Goal: Task Accomplishment & Management: Complete application form

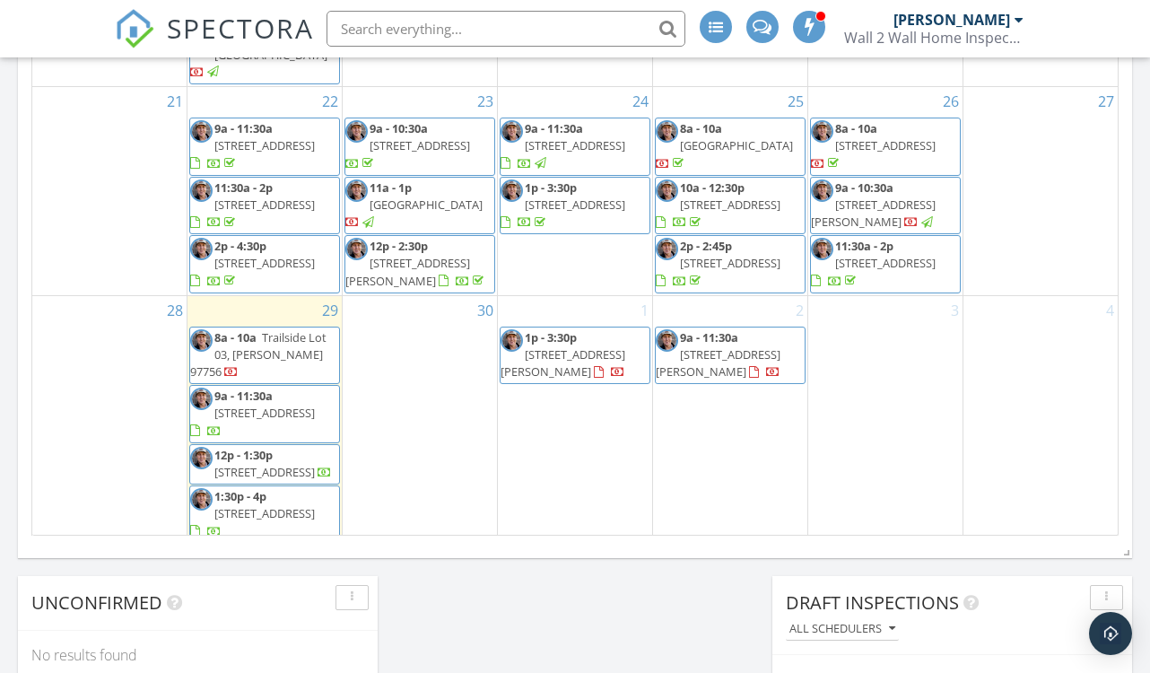
scroll to position [1148, 0]
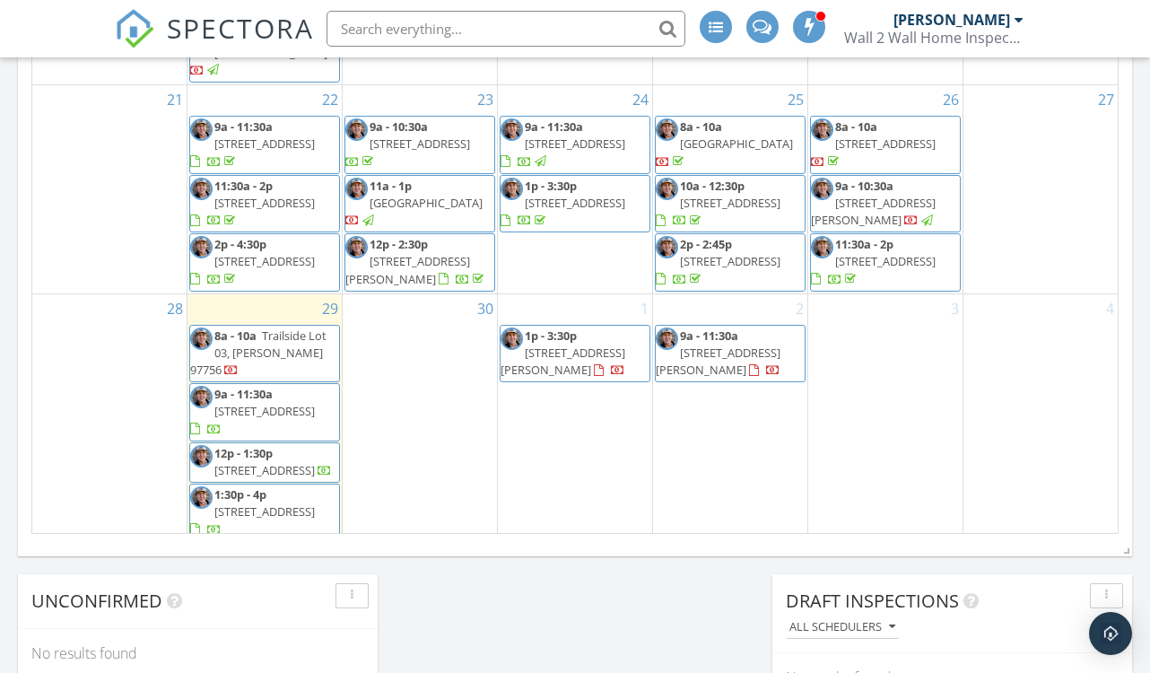
click at [899, 195] on span "20260 Gaines Ct, Bend 97702" at bounding box center [873, 211] width 125 height 33
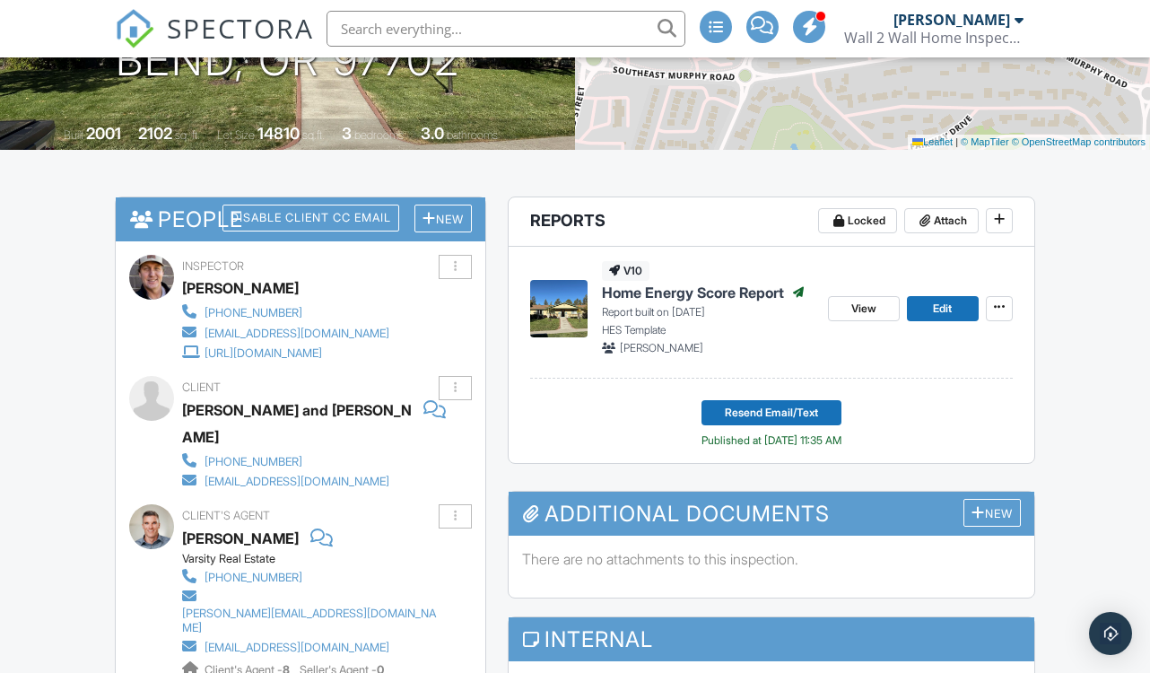
scroll to position [368, 0]
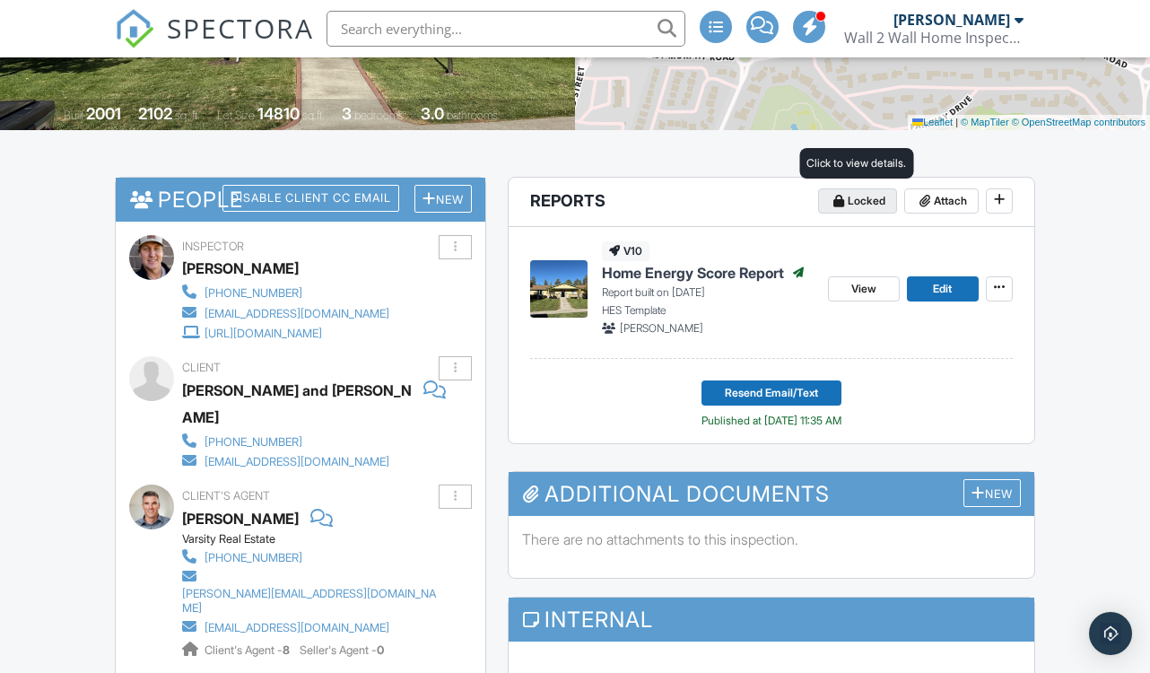
click at [880, 192] on span "Locked" at bounding box center [866, 201] width 38 height 18
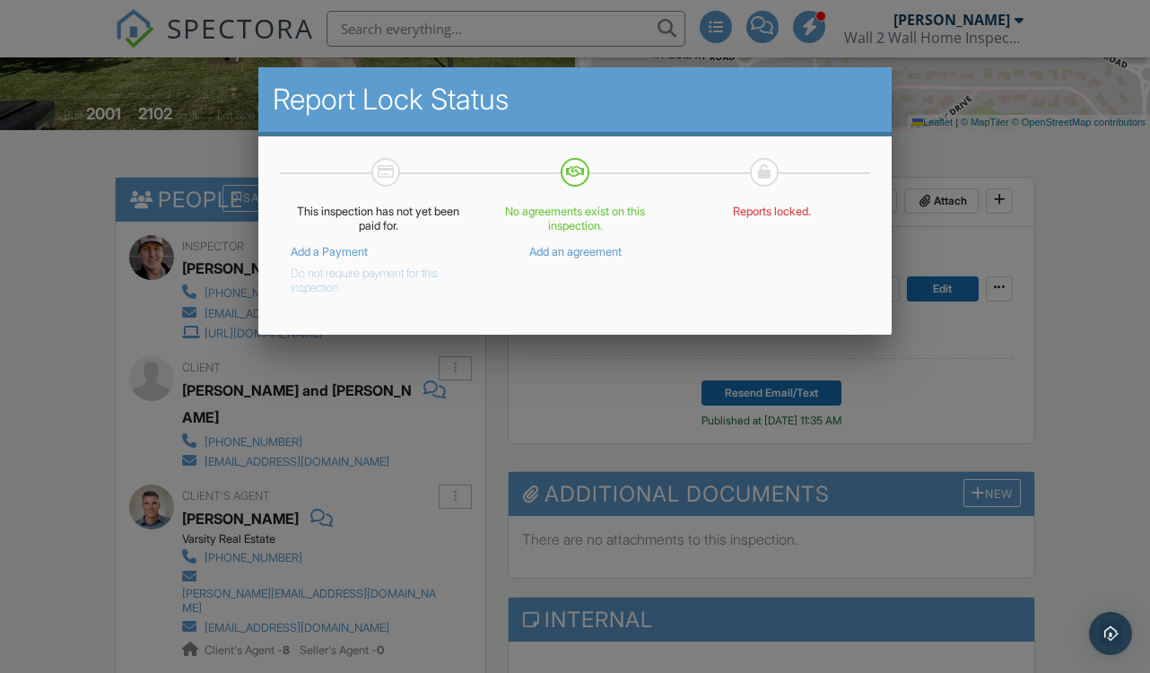
click at [359, 283] on button "Do not require payment for this inspection." at bounding box center [365, 277] width 148 height 36
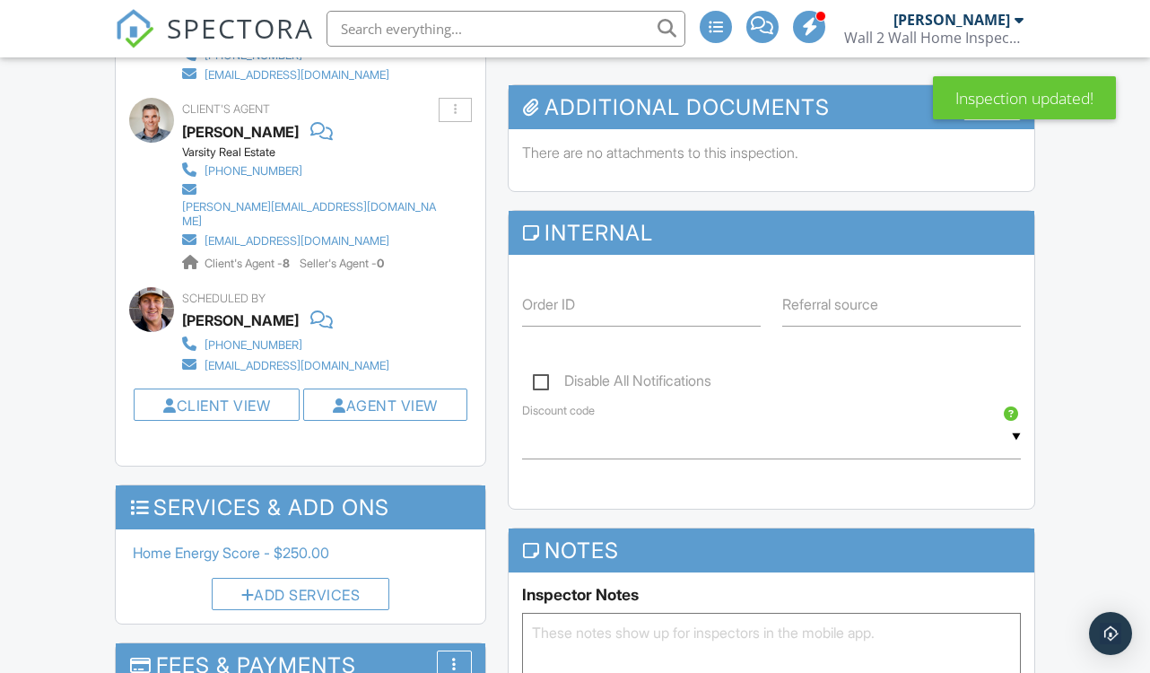
scroll to position [1042, 0]
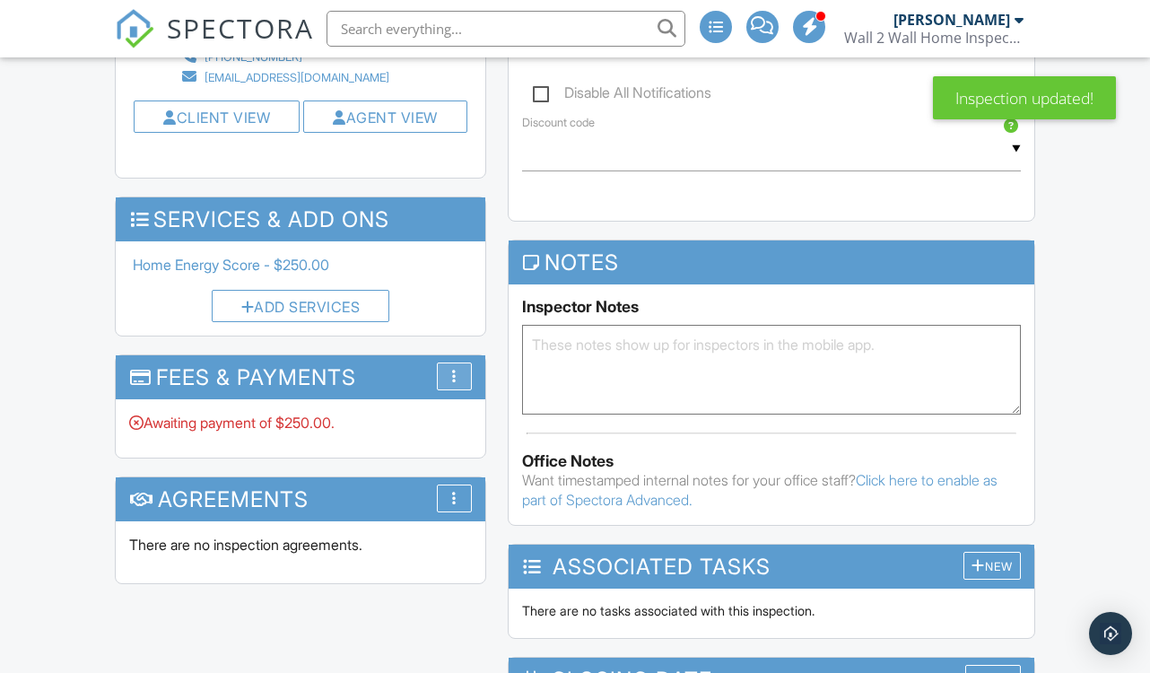
click at [463, 362] on div "More" at bounding box center [454, 376] width 35 height 28
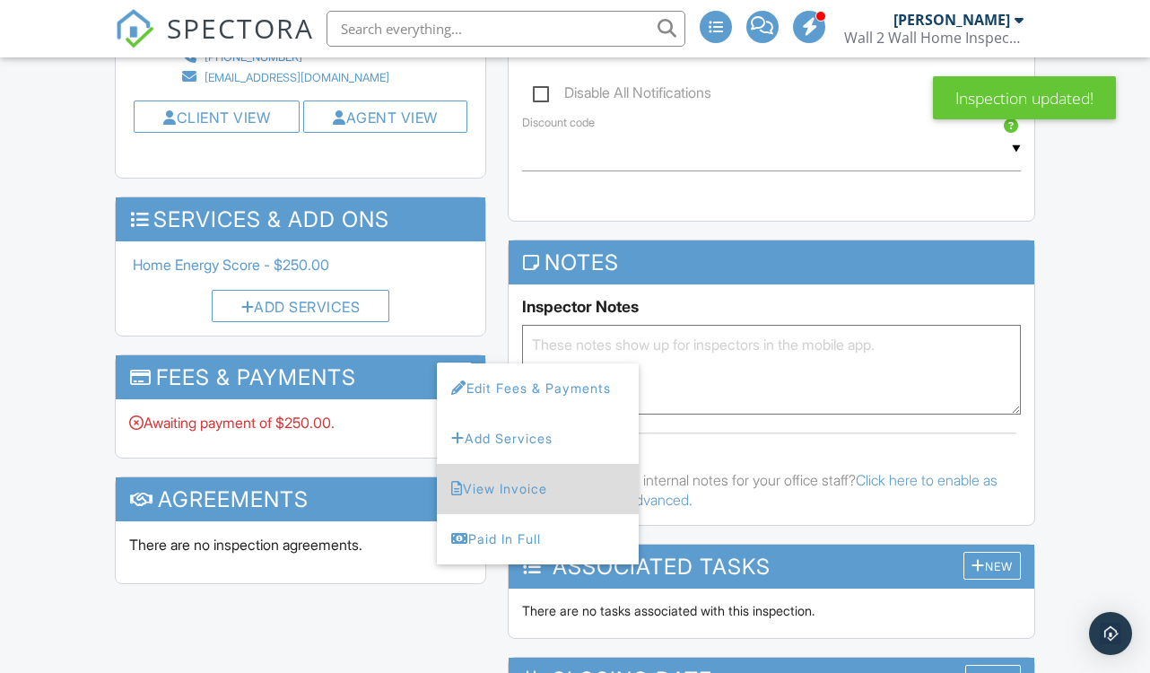
click at [461, 464] on li "View Invoice" at bounding box center [538, 489] width 202 height 50
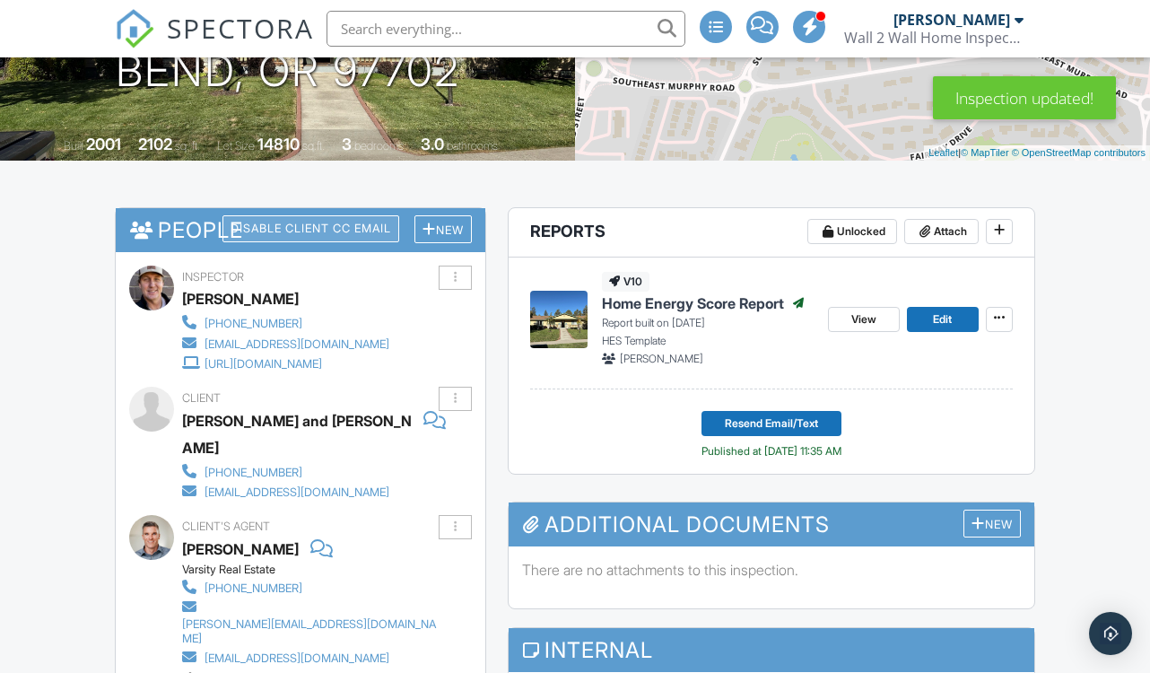
scroll to position [369, 0]
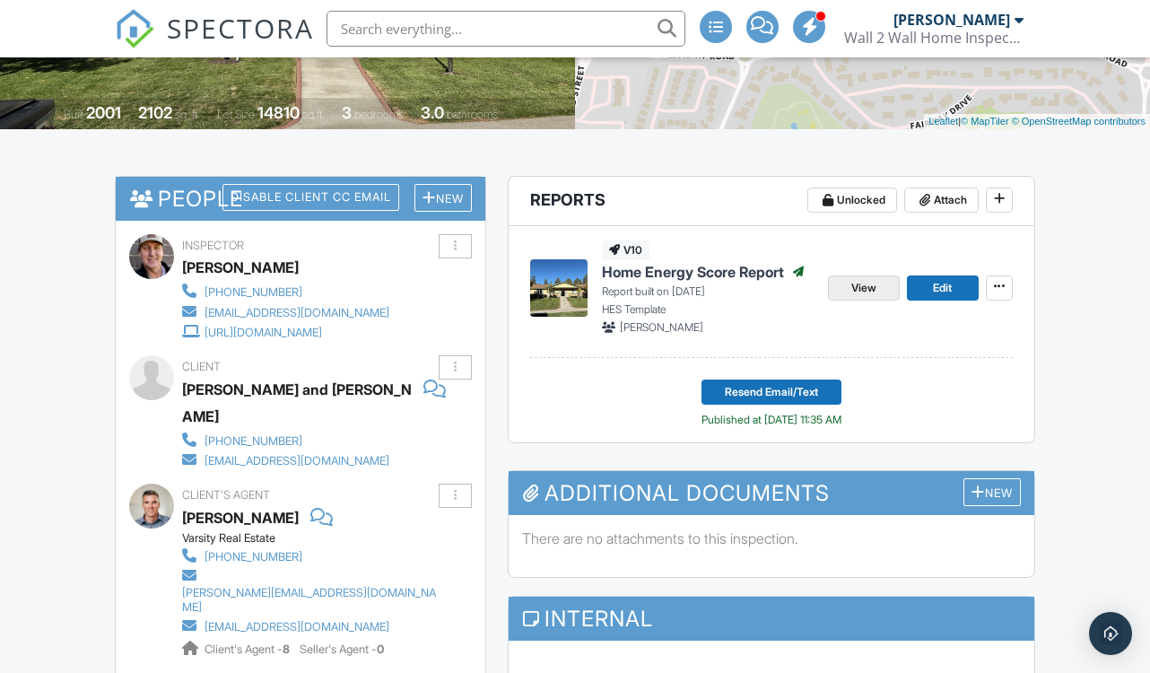
click at [877, 285] on link "View" at bounding box center [864, 287] width 72 height 25
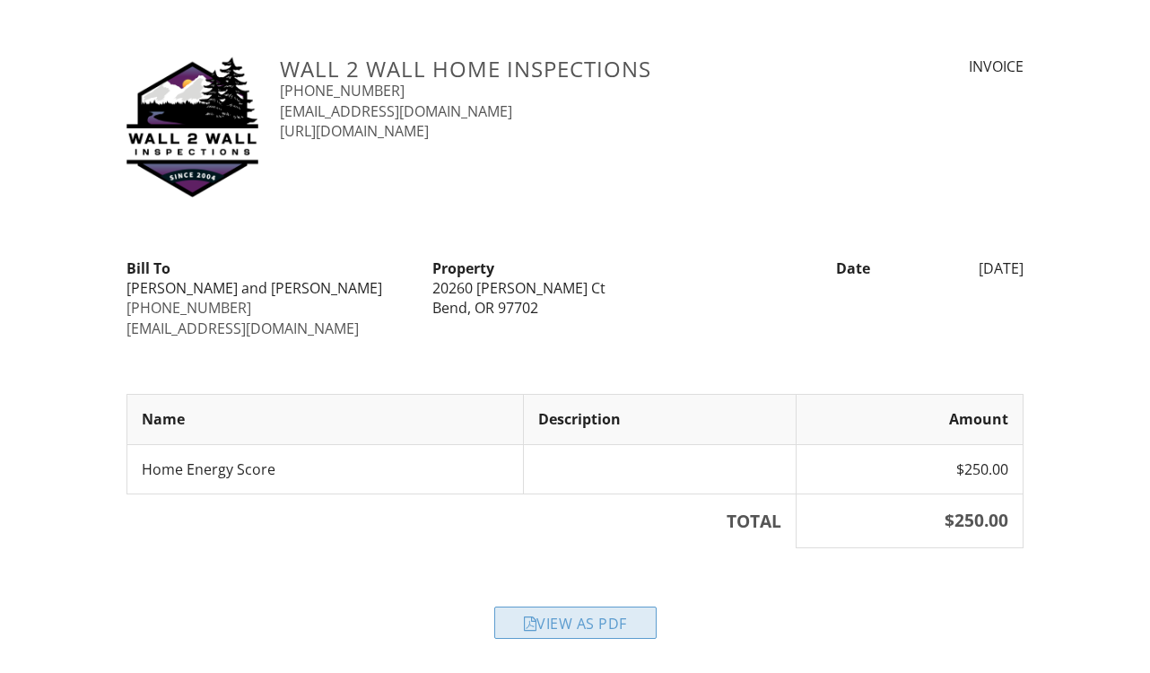
click at [554, 613] on div "View as PDF" at bounding box center [575, 622] width 162 height 32
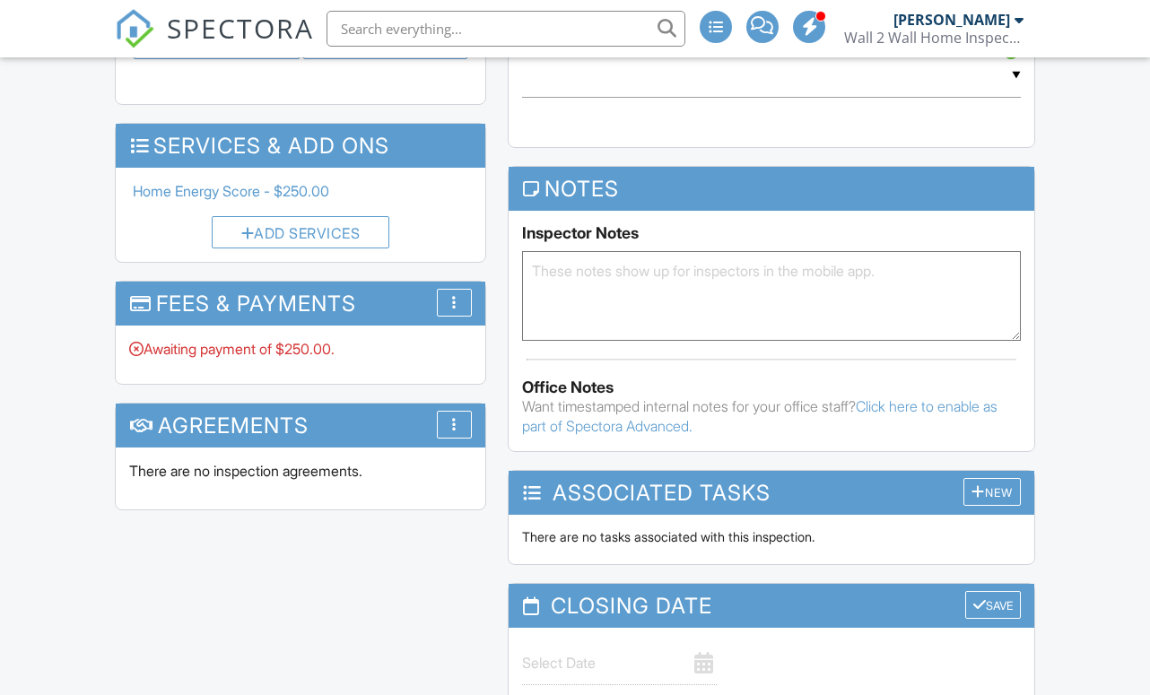
scroll to position [-4, 0]
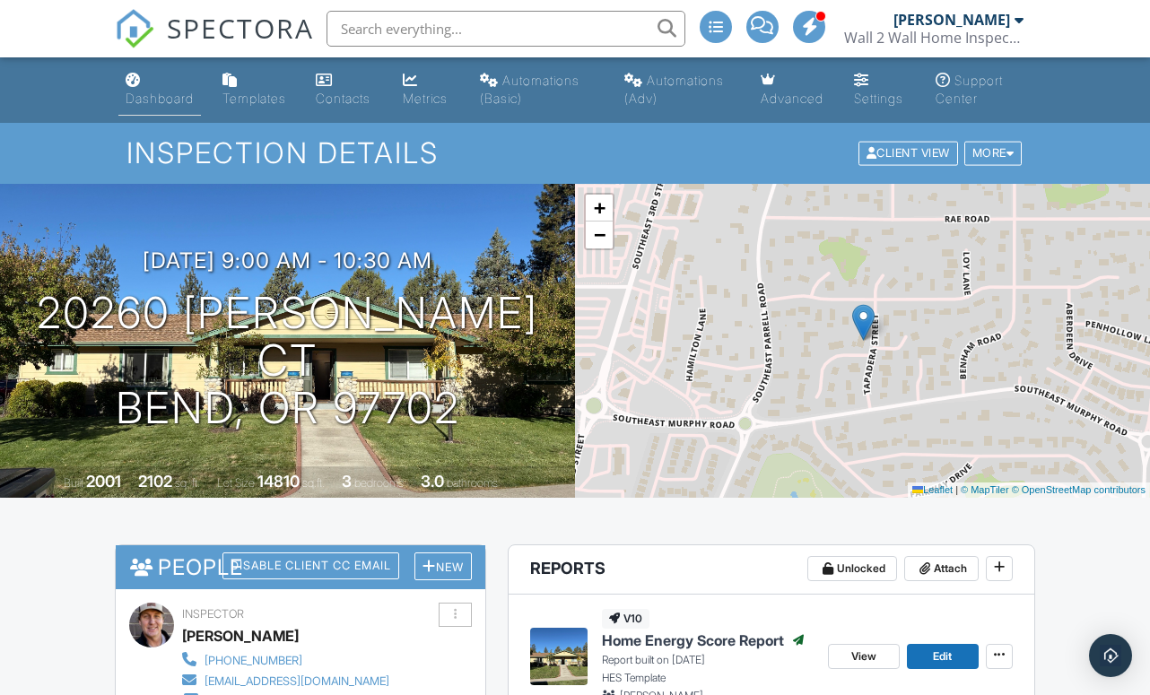
click at [158, 97] on div "Dashboard" at bounding box center [160, 98] width 68 height 15
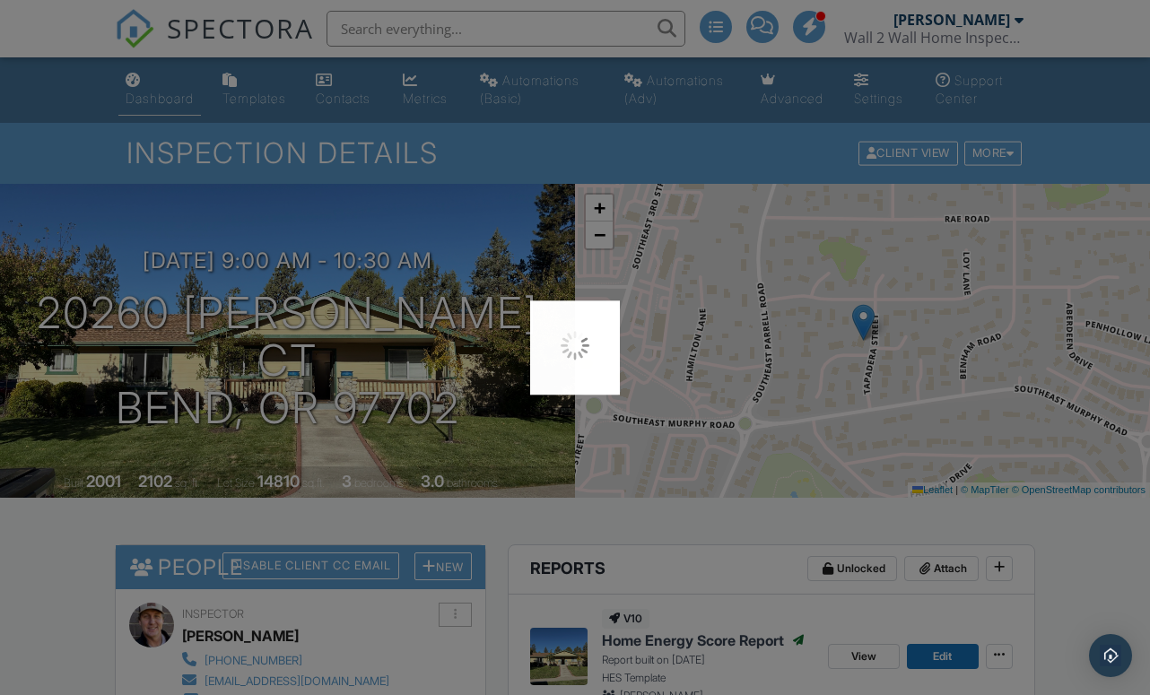
scroll to position [0, 0]
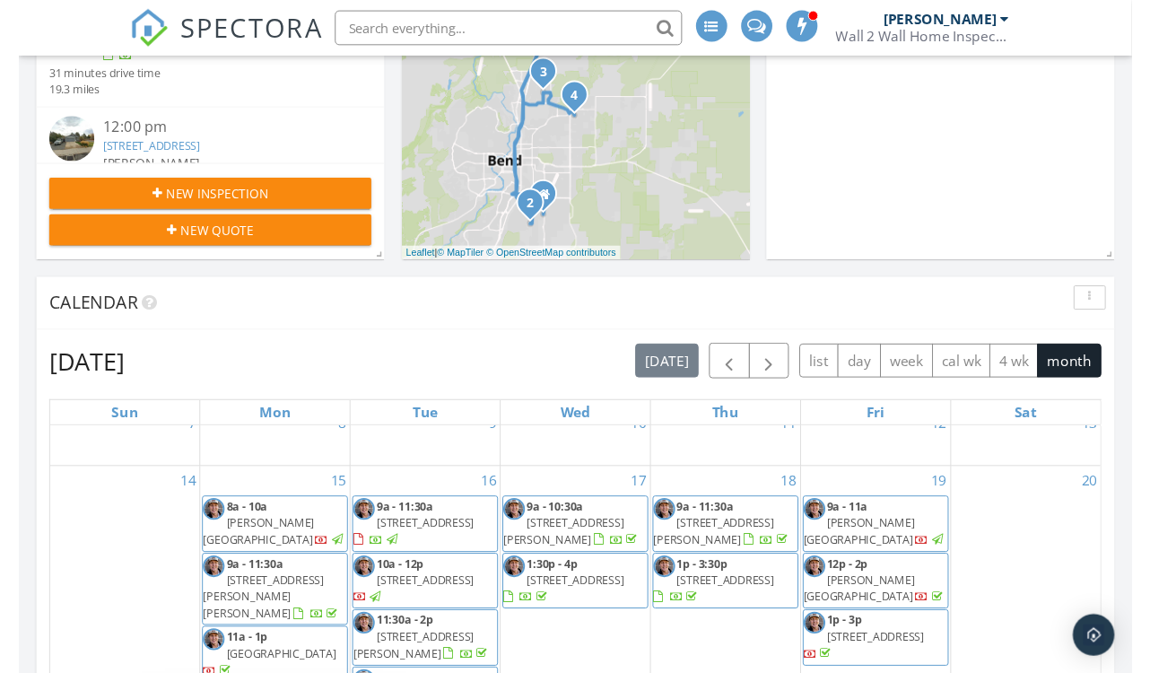
scroll to position [533, 0]
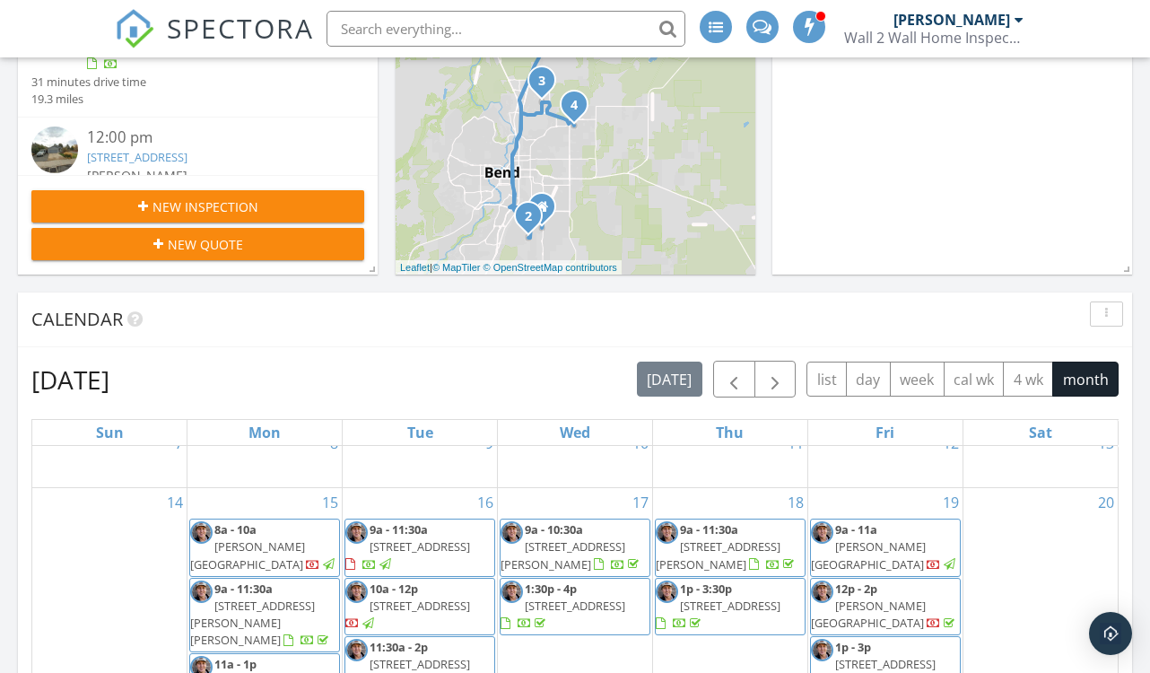
click at [906, 22] on div "Chris Scott Wall 2 Wall Home Inspections" at bounding box center [933, 28] width 179 height 57
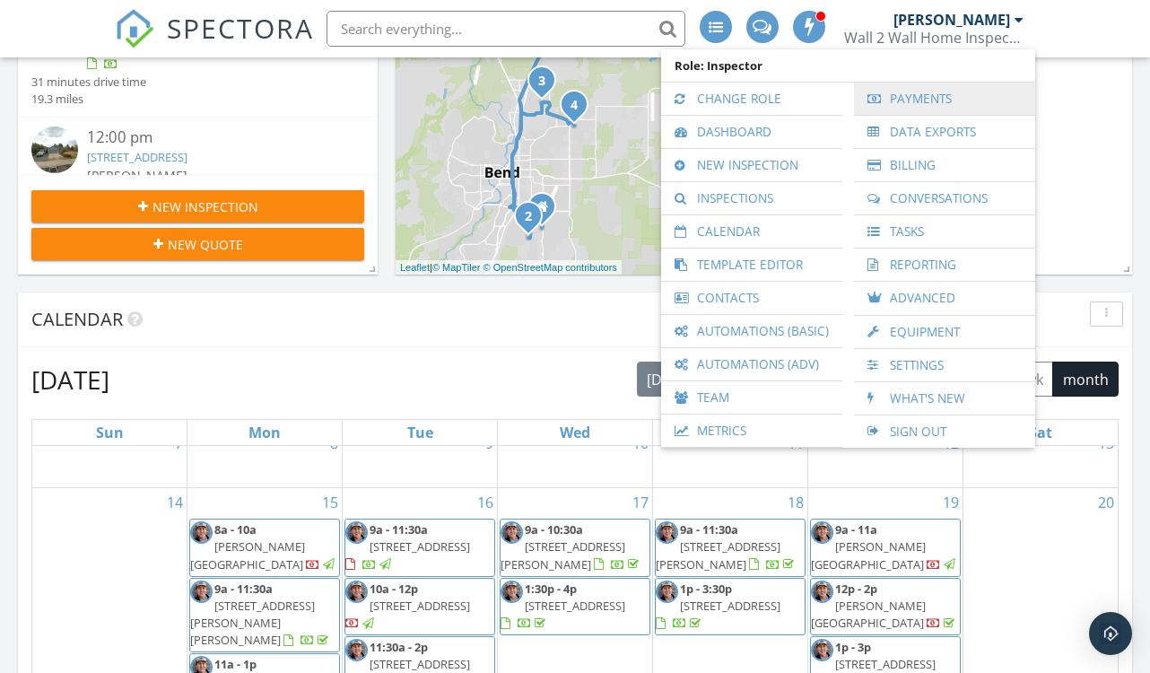
click at [898, 102] on link "Payments" at bounding box center [944, 98] width 163 height 32
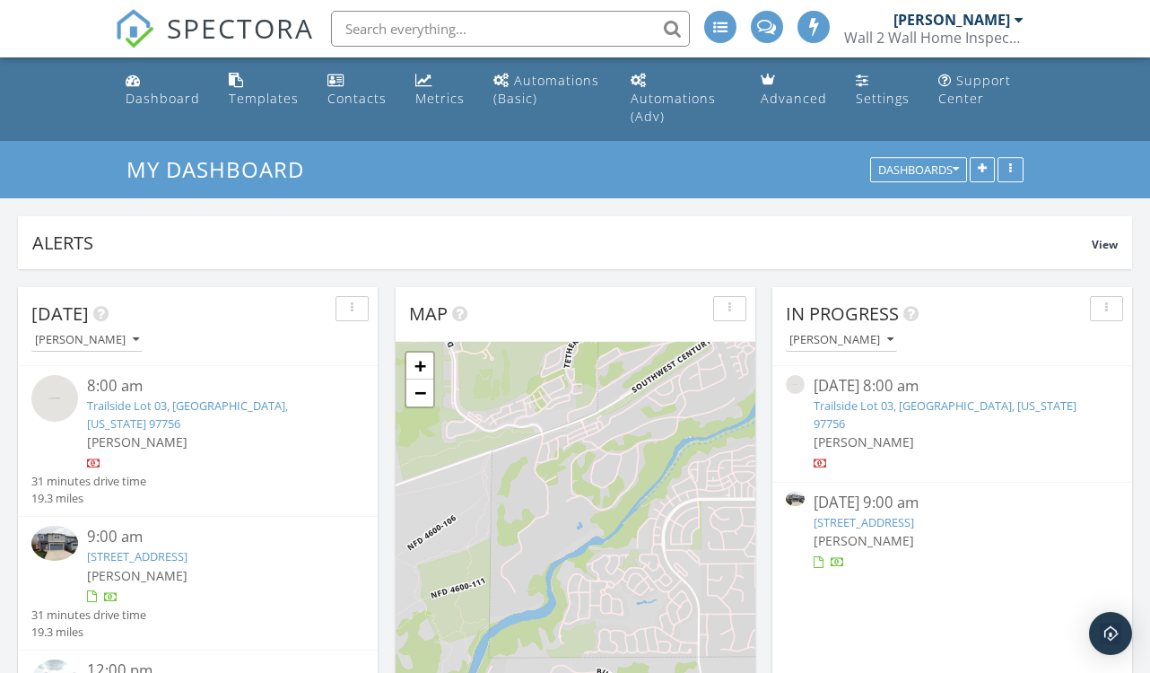
scroll to position [1633, 1150]
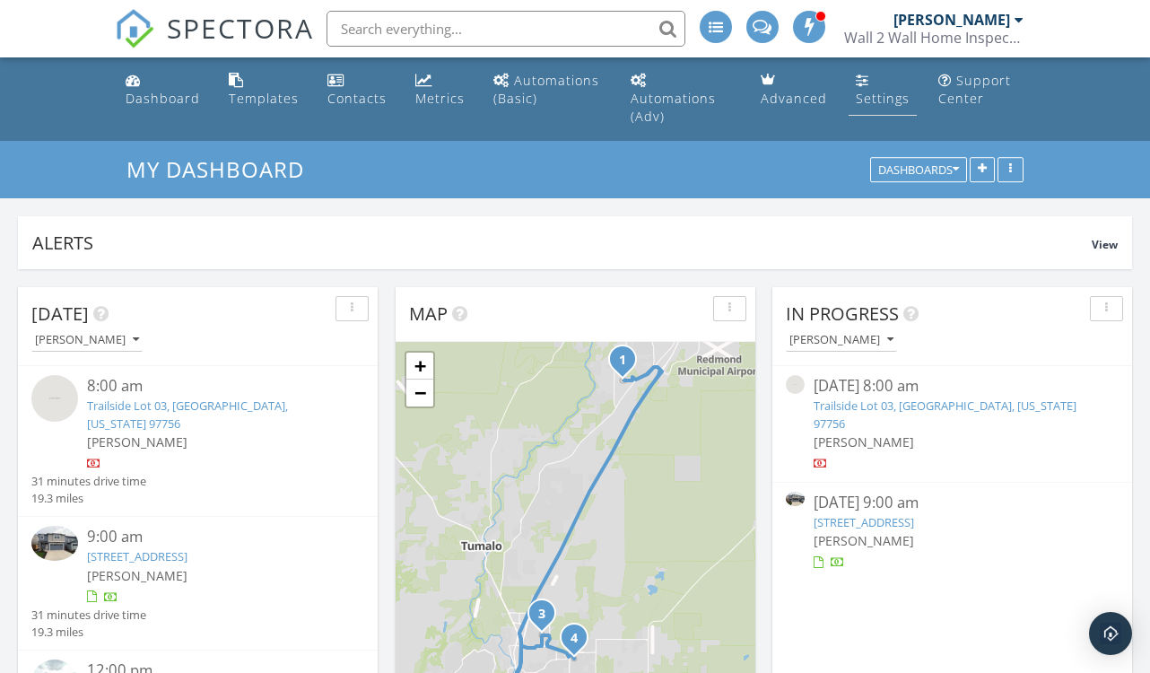
click at [863, 87] on link "Settings" at bounding box center [882, 90] width 68 height 51
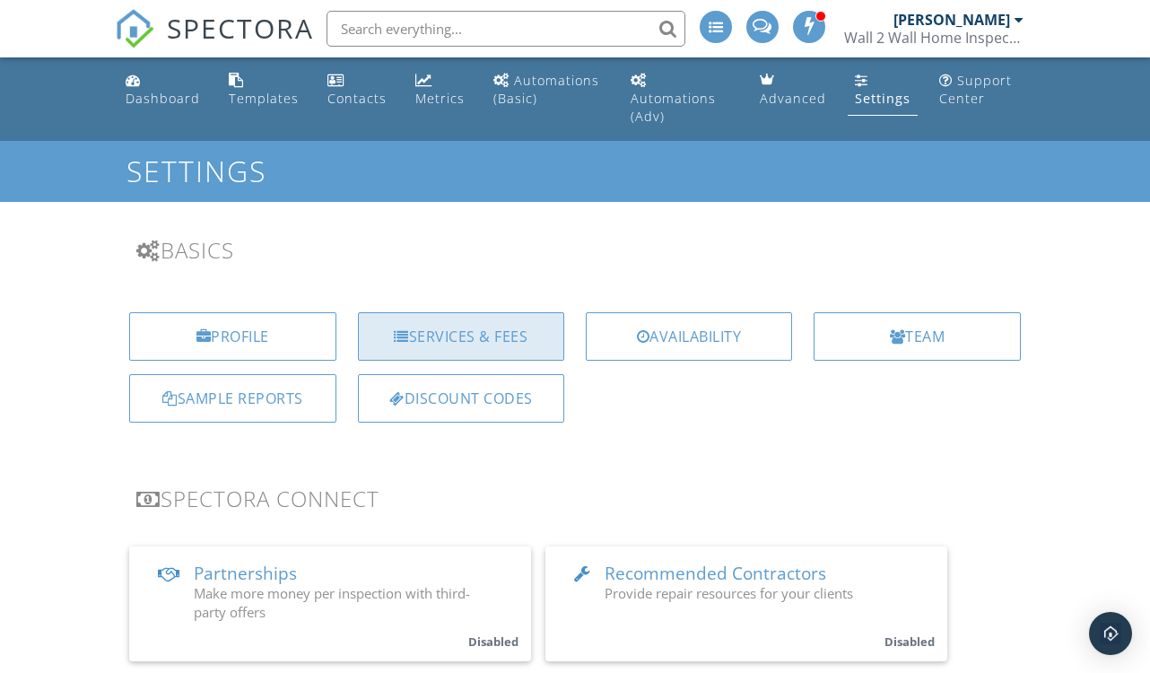
click at [421, 315] on div "Services & Fees" at bounding box center [461, 336] width 206 height 48
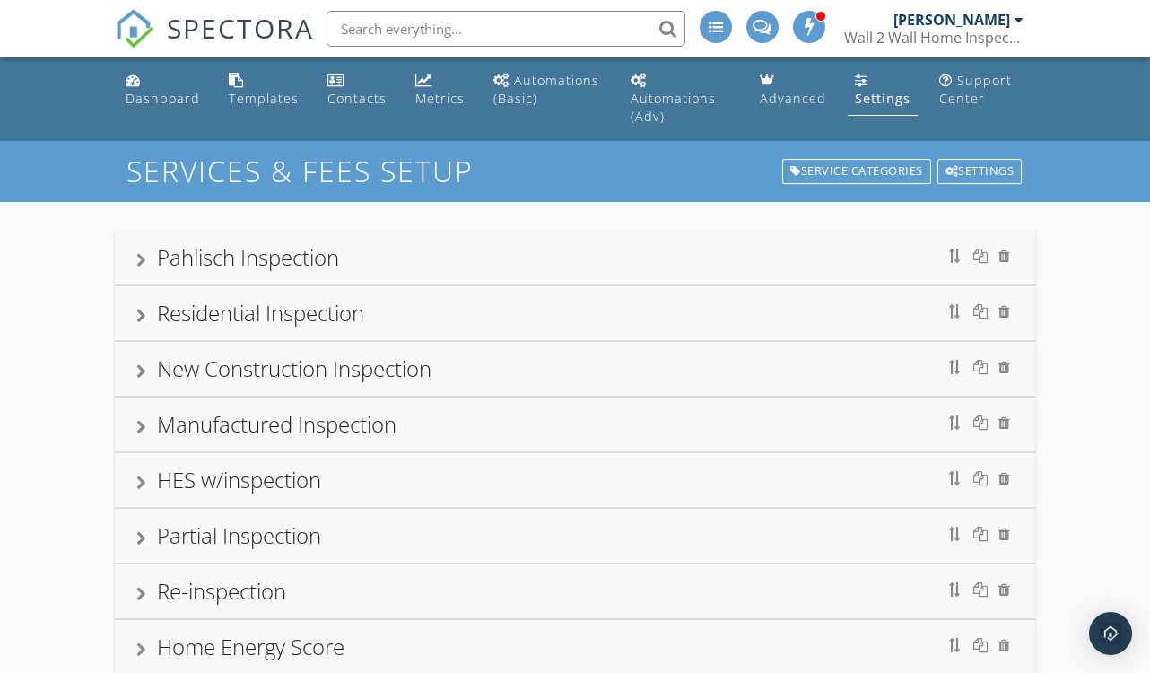
click at [375, 310] on div "Residential Inspection" at bounding box center [575, 313] width 920 height 54
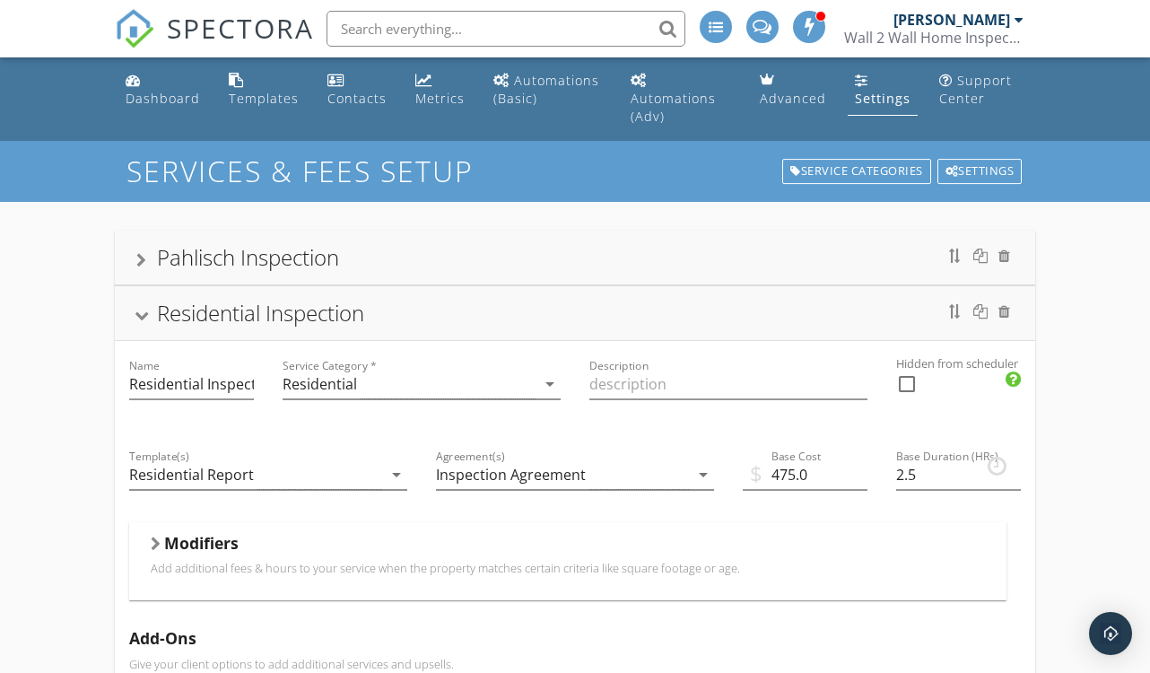
click at [368, 560] on p "Add additional fees & hours to your service when the property matches certain c…" at bounding box center [568, 567] width 834 height 14
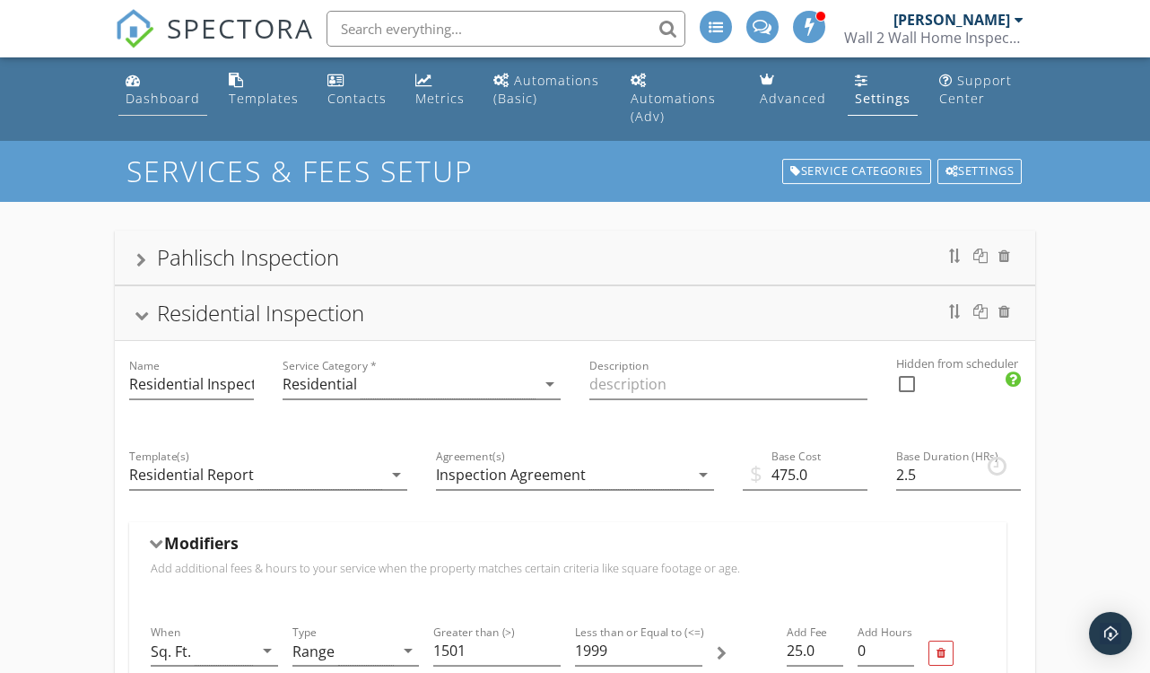
click at [144, 100] on div "Dashboard" at bounding box center [163, 98] width 74 height 17
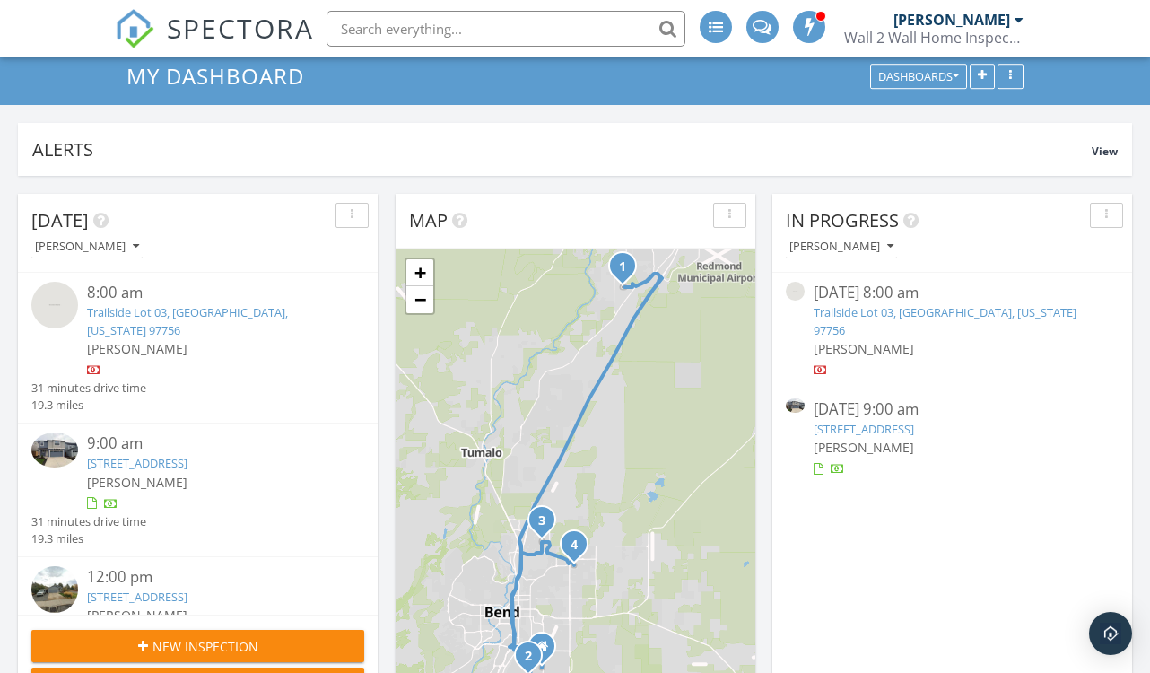
scroll to position [78, 0]
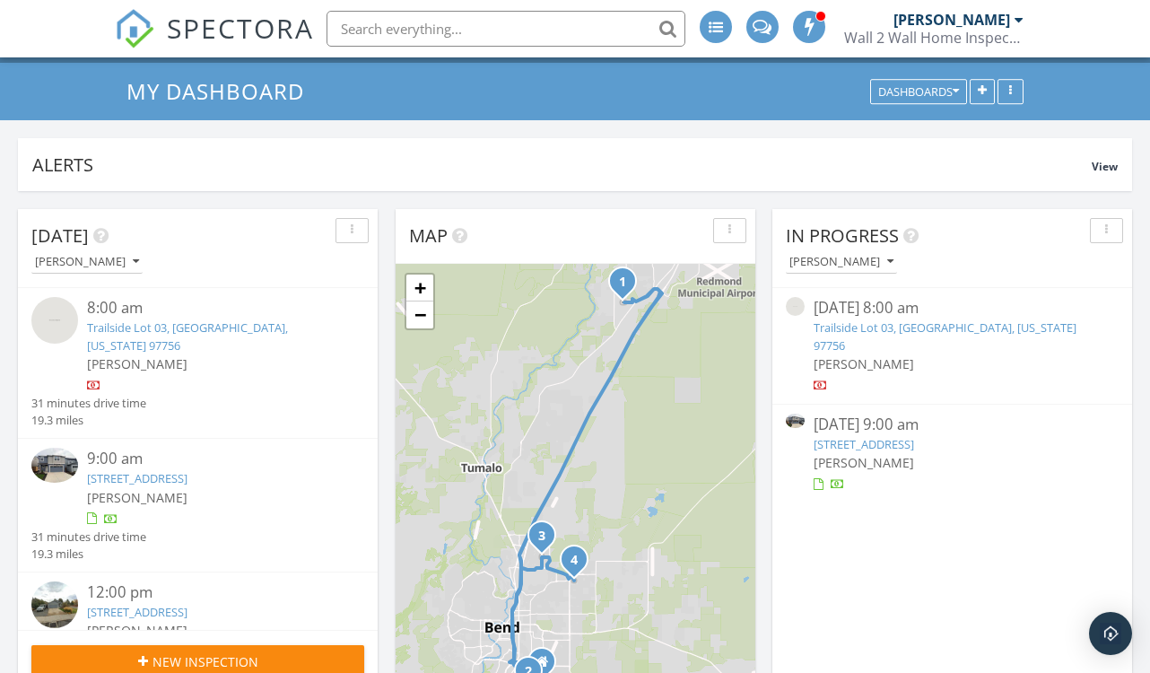
click at [915, 319] on link "Trailside Lot 03, [GEOGRAPHIC_DATA], [US_STATE] 97756" at bounding box center [944, 335] width 263 height 33
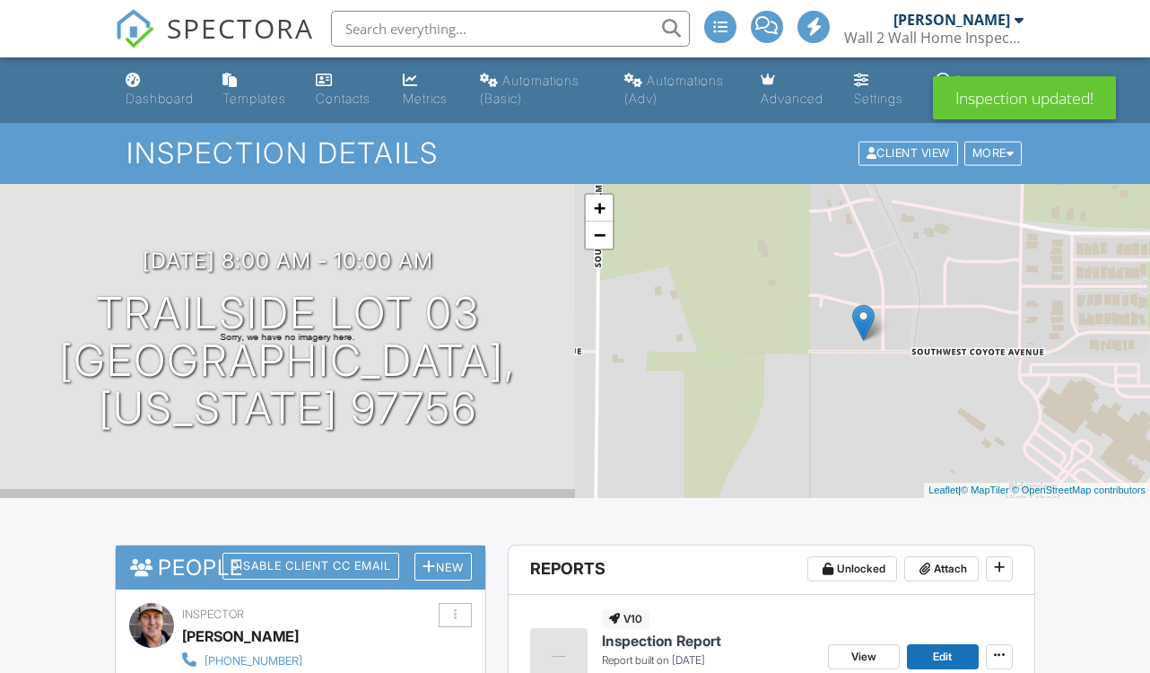
click at [164, 93] on div "Dashboard" at bounding box center [160, 98] width 68 height 15
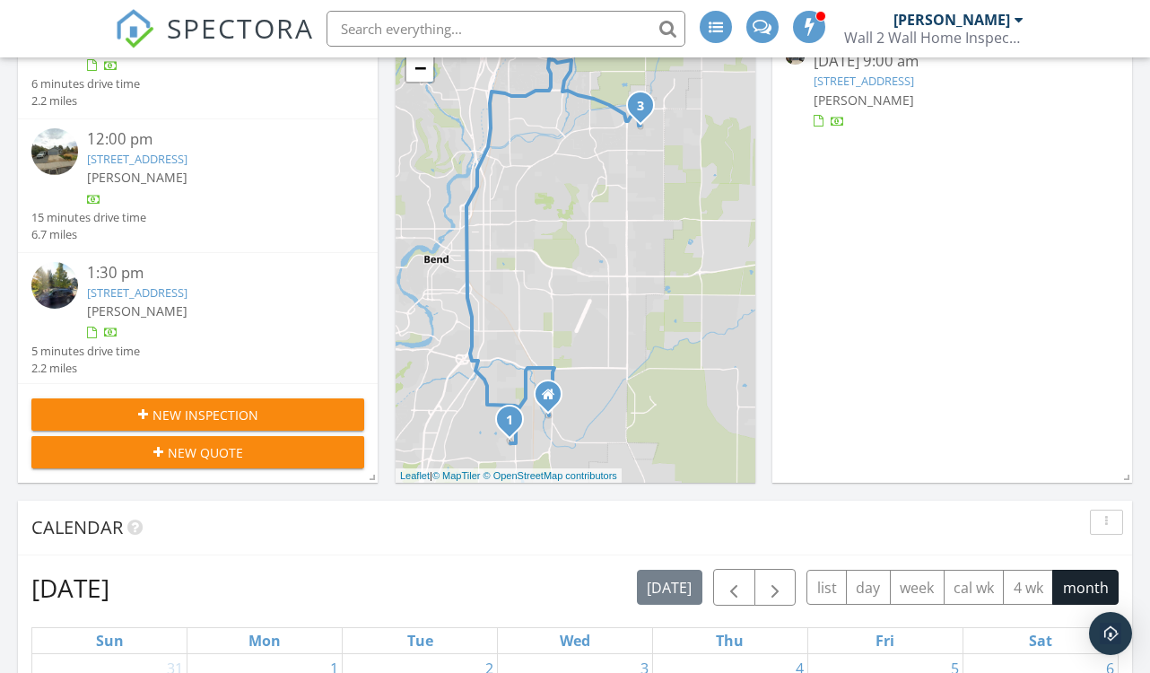
scroll to position [325, 0]
click at [167, 404] on span "New Inspection" at bounding box center [205, 413] width 106 height 19
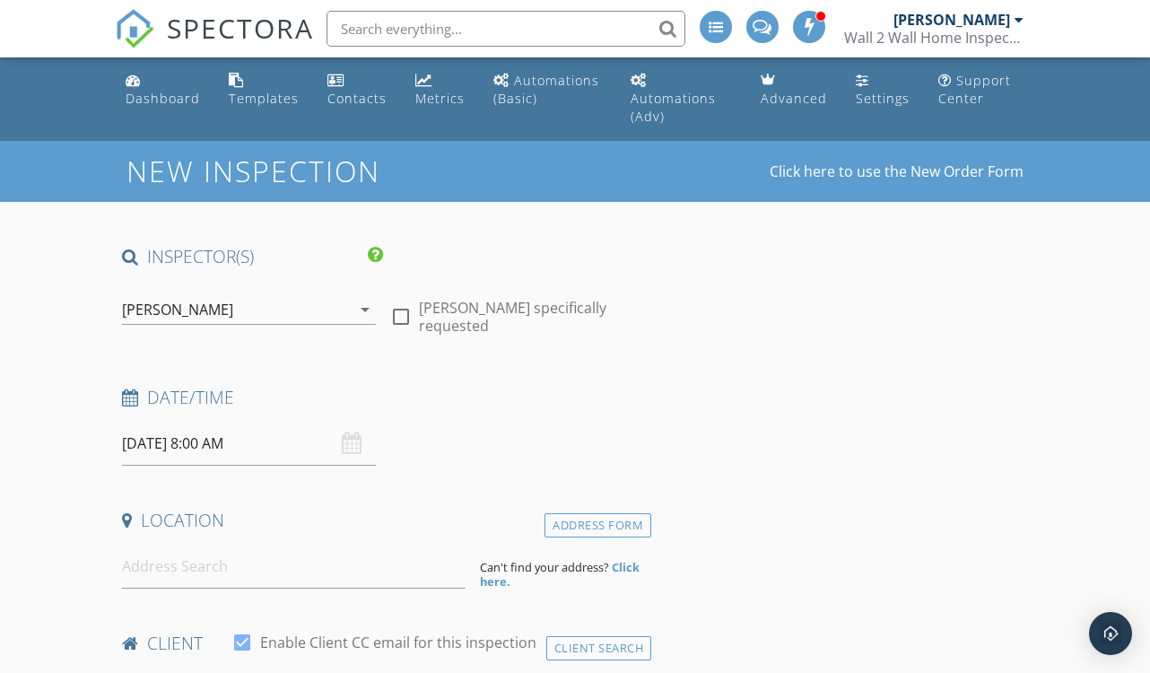
click at [146, 438] on input "[DATE] 8:00 AM" at bounding box center [249, 443] width 254 height 44
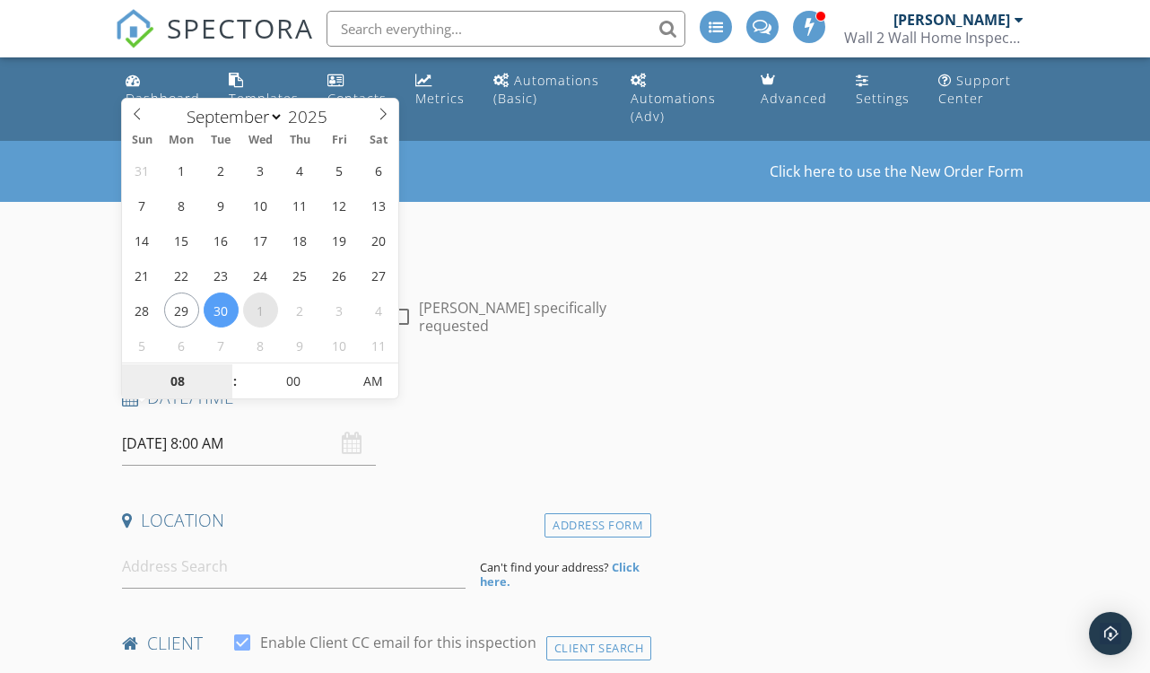
select select "9"
type input "[DATE] 8:00 AM"
type input "09"
type input "[DATE] 9:00 AM"
click at [229, 369] on span at bounding box center [226, 372] width 13 height 18
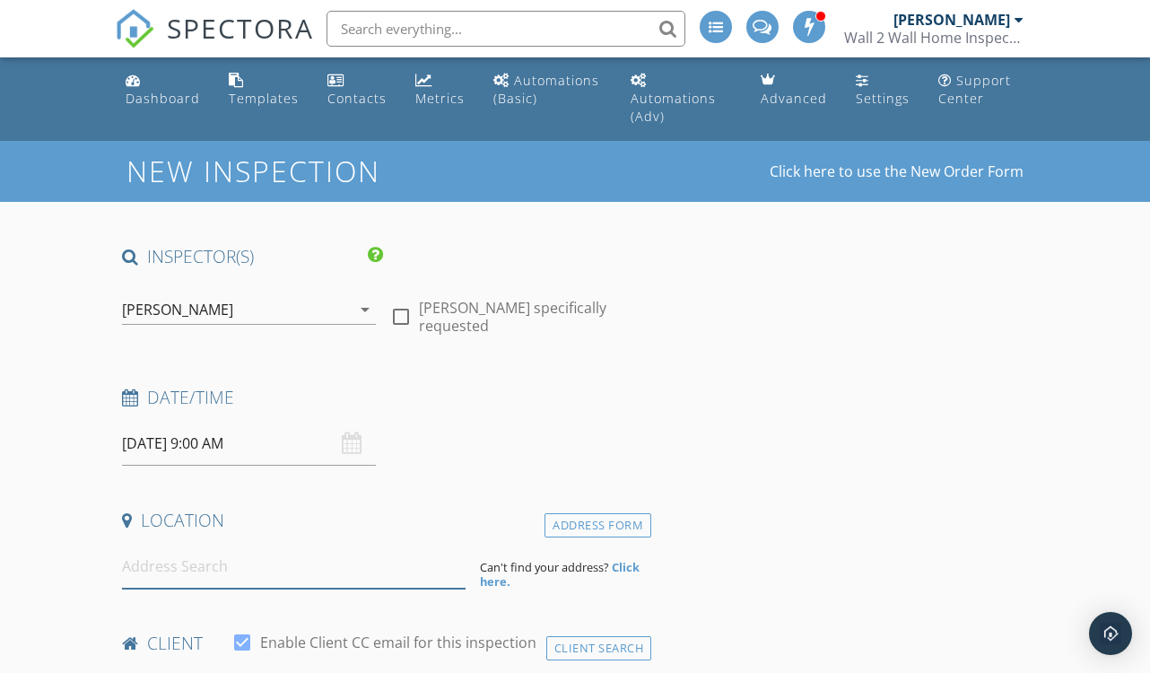
click at [187, 560] on input at bounding box center [293, 566] width 343 height 44
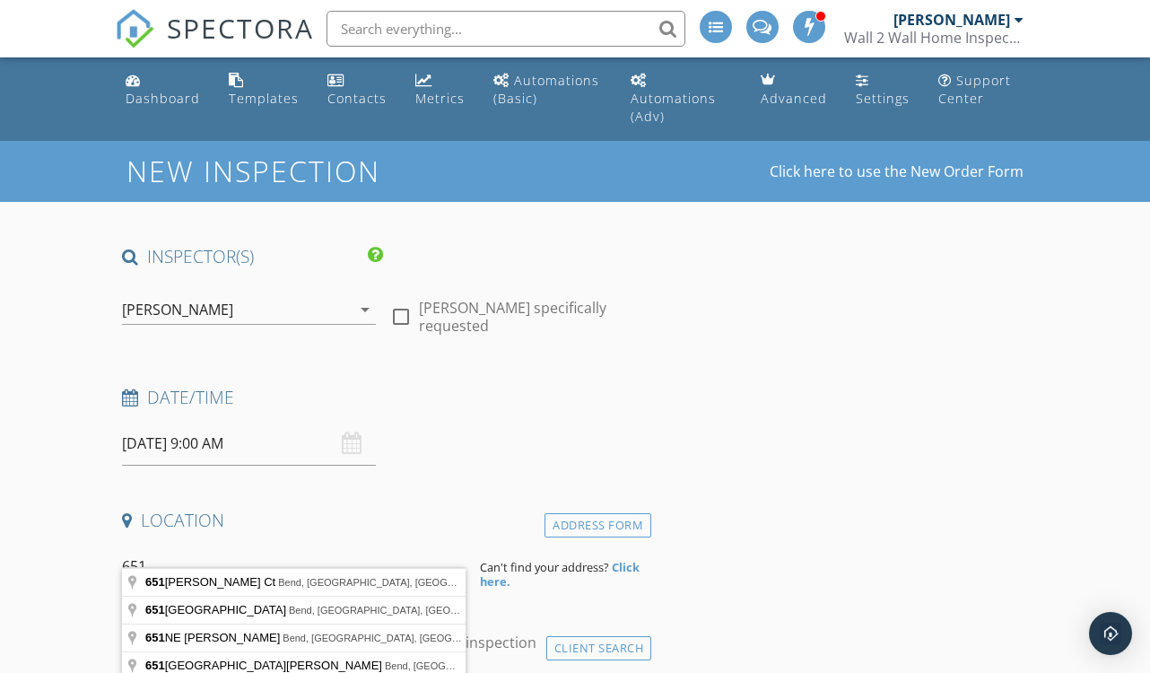
type input "651 NW Morelock Ct, Bend, OR, USA"
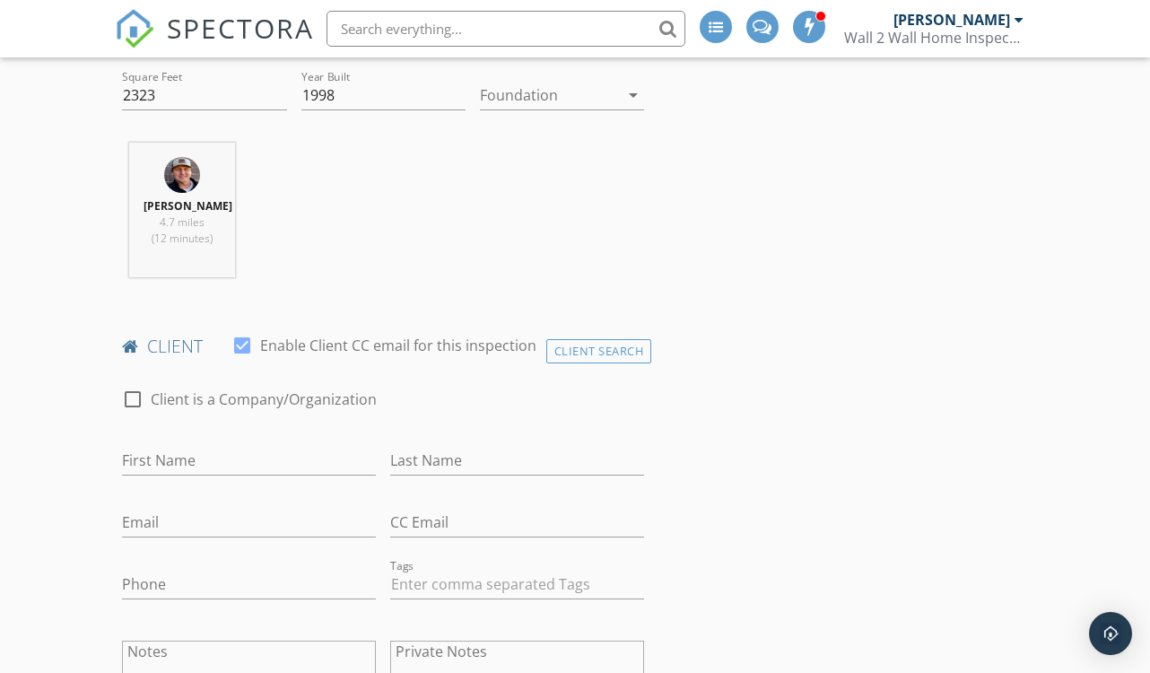
scroll to position [667, 0]
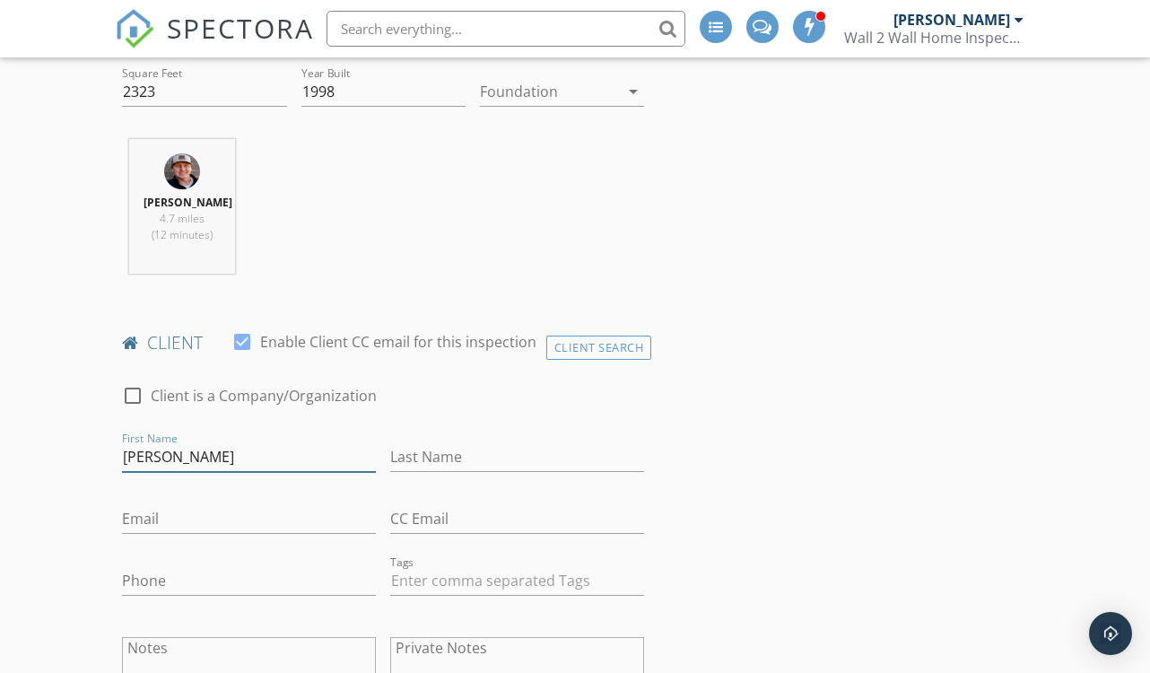
type input "Caroline"
type input "Read"
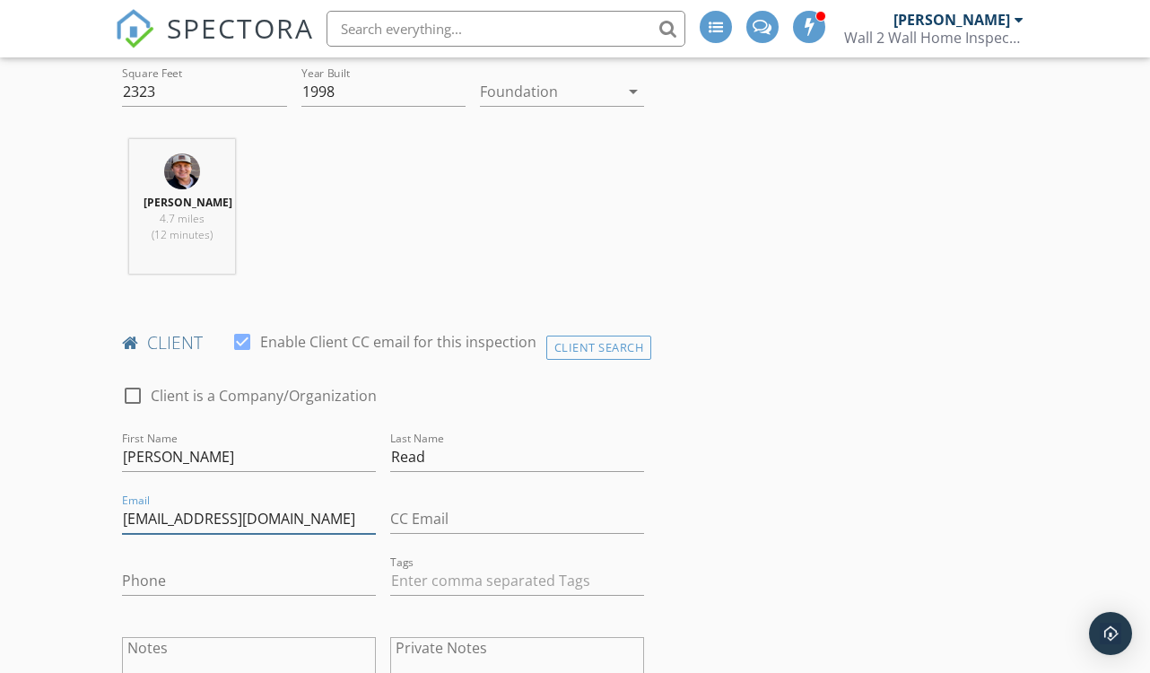
type input "carolinereadmullins@yahoo.com"
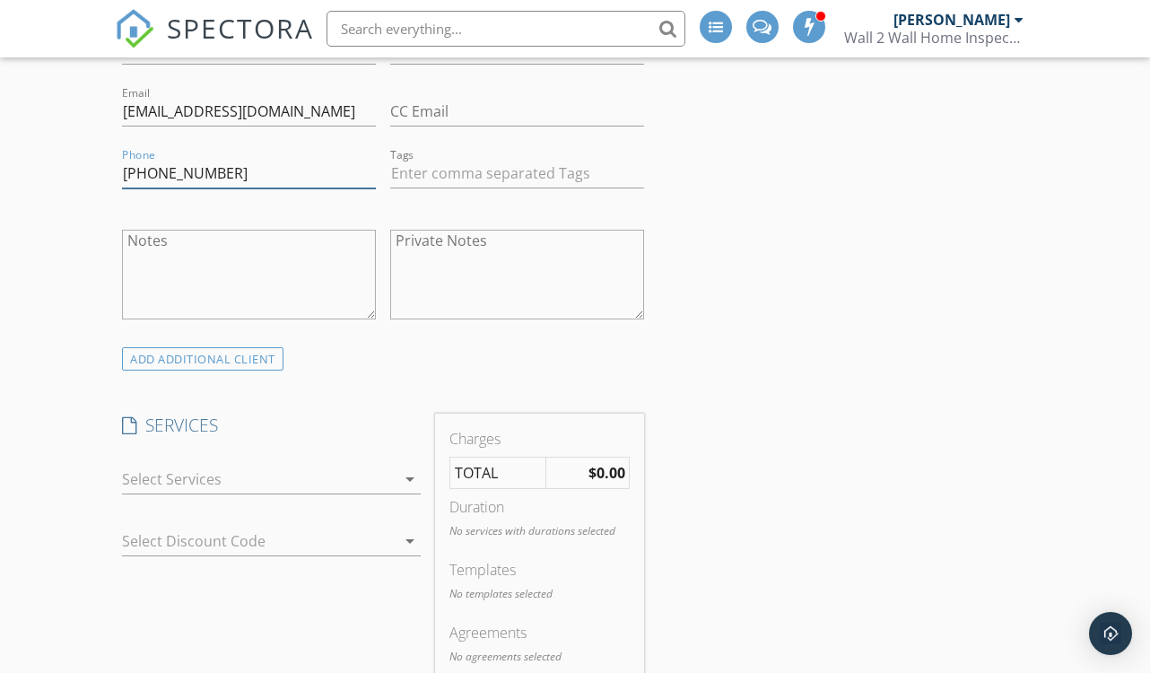
scroll to position [1080, 0]
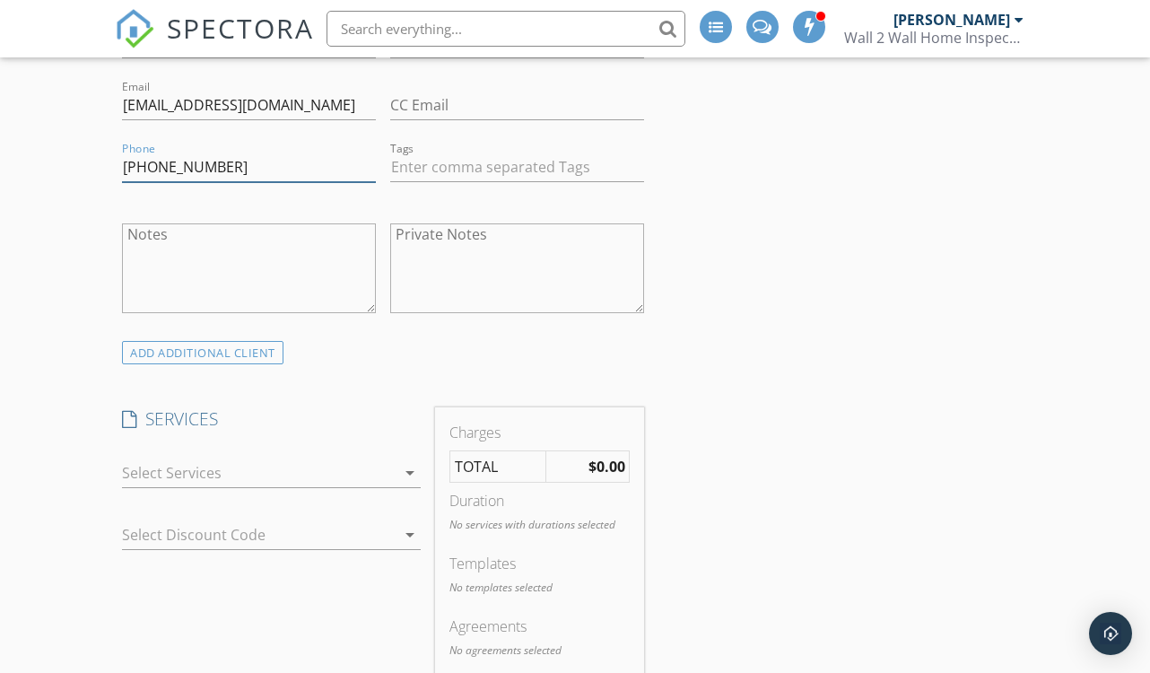
type input "253-970-0887"
click at [412, 462] on icon "arrow_drop_down" at bounding box center [410, 473] width 22 height 22
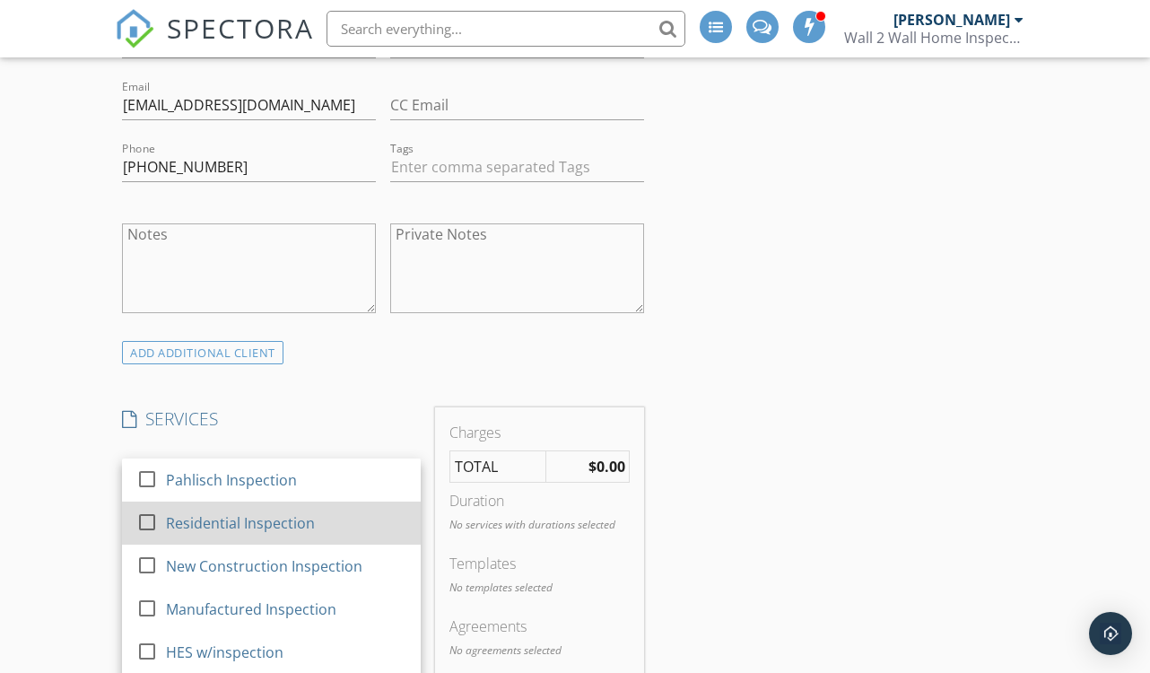
click at [207, 512] on div "Residential Inspection" at bounding box center [240, 523] width 149 height 22
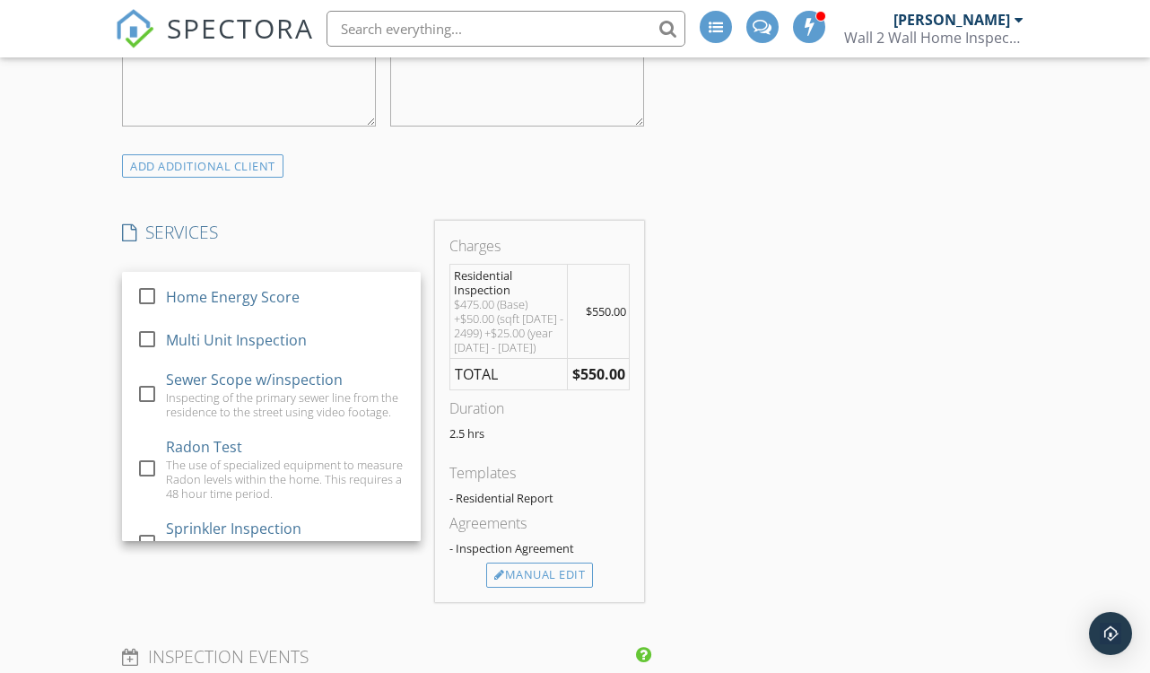
scroll to position [302, 0]
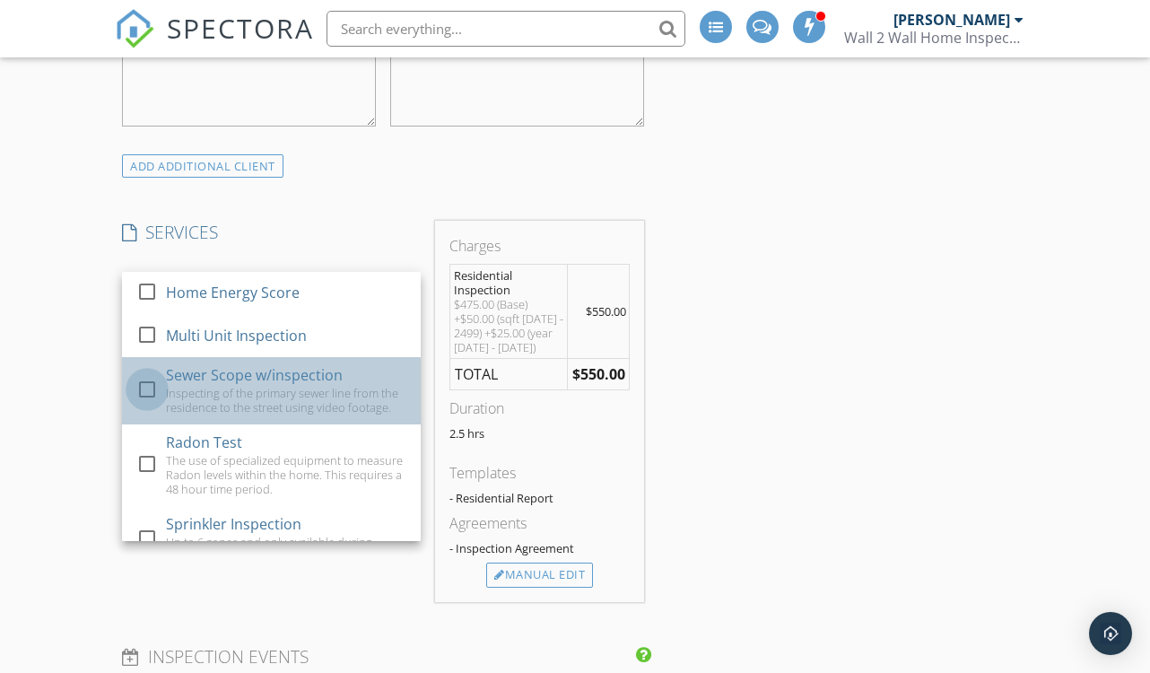
click at [150, 374] on div at bounding box center [147, 389] width 30 height 30
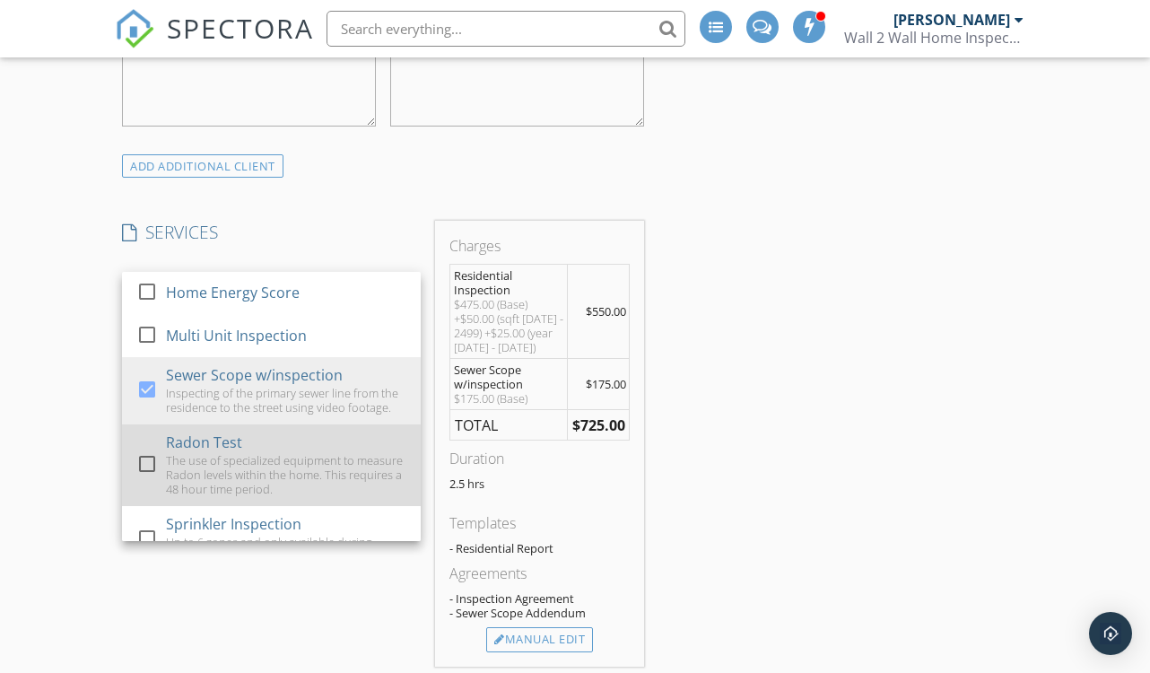
click at [155, 448] on div at bounding box center [147, 463] width 30 height 30
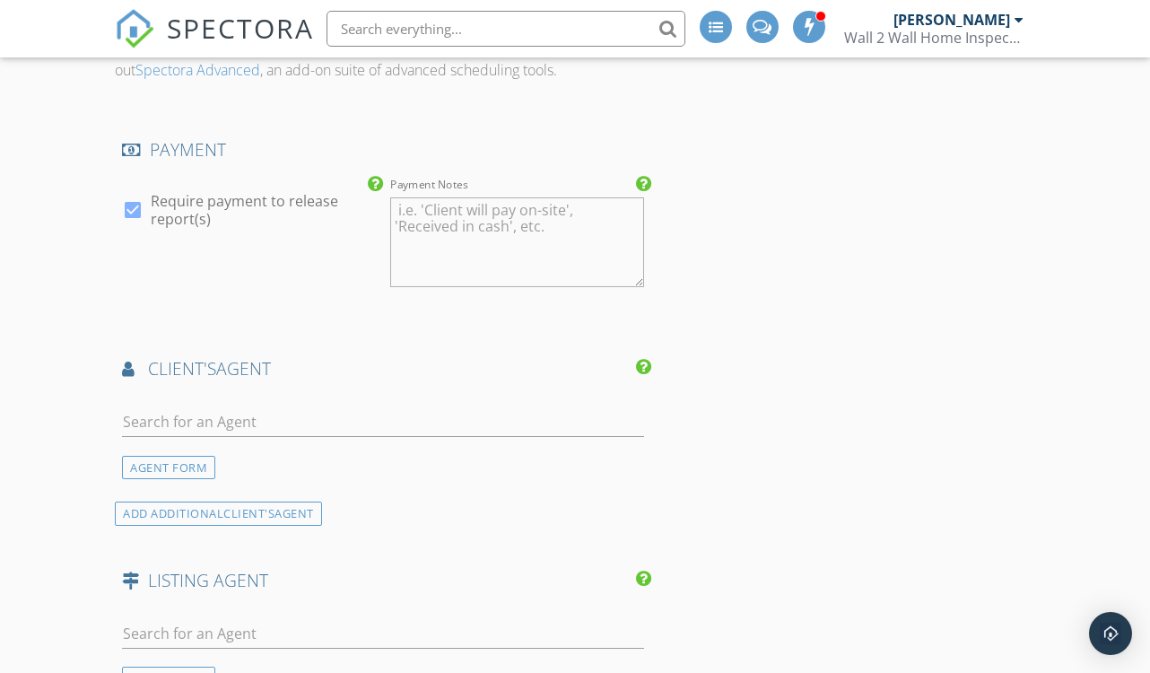
scroll to position [2033, 0]
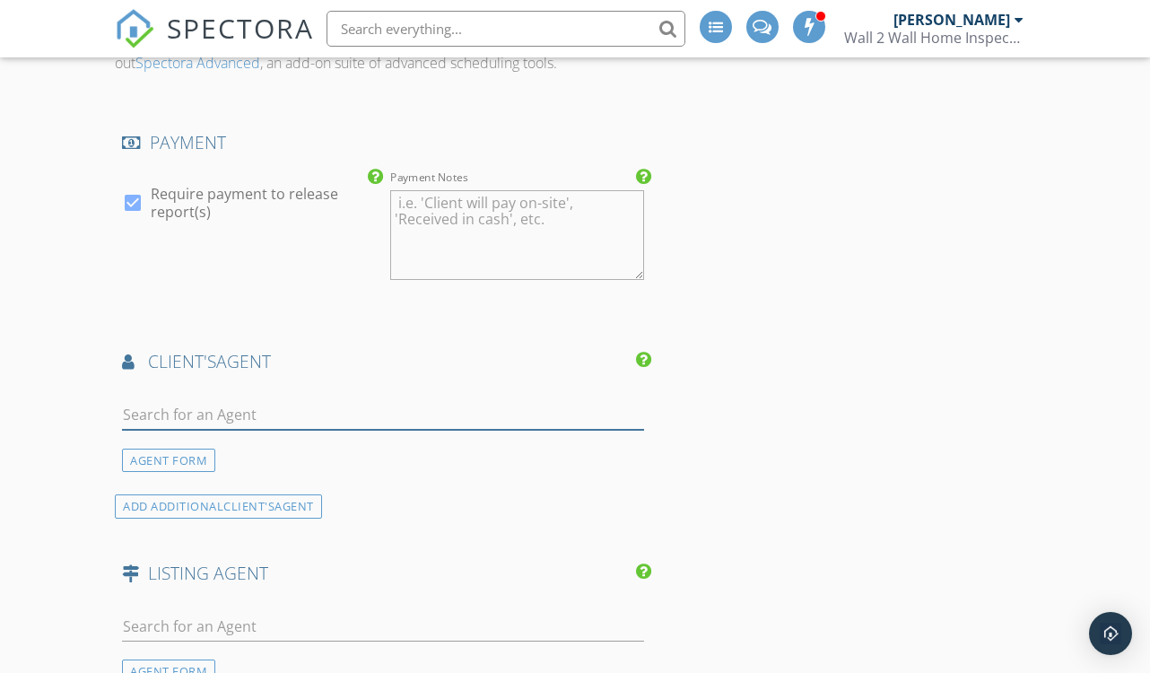
click at [380, 400] on input "text" at bounding box center [383, 415] width 522 height 30
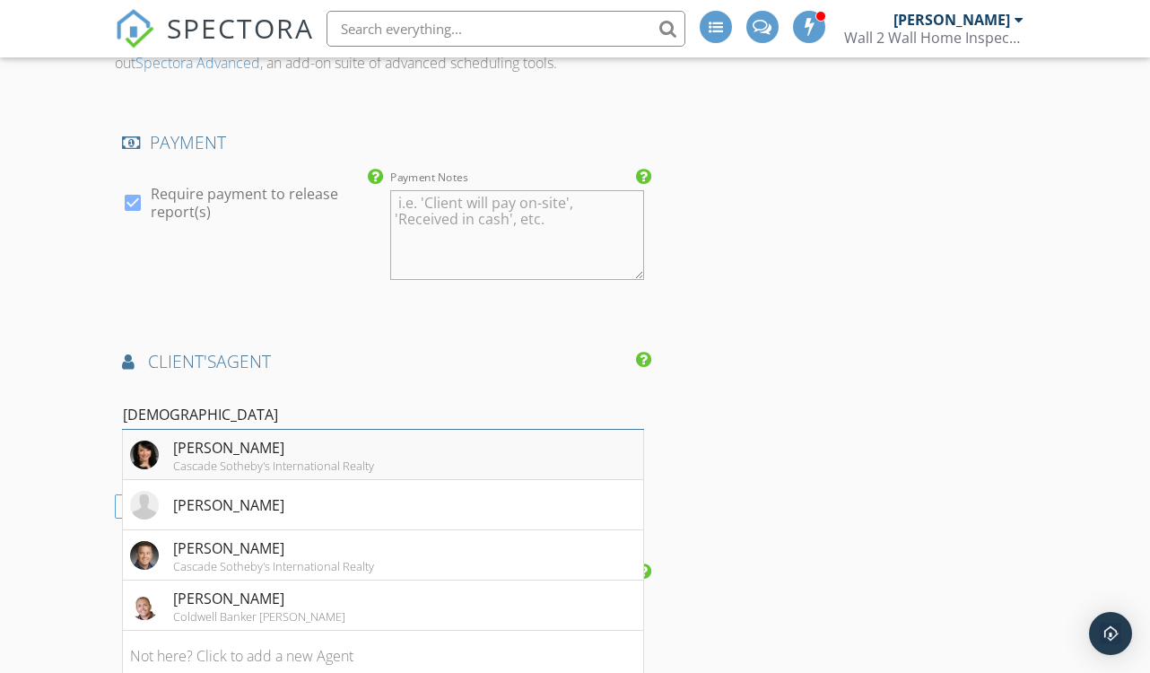
type input "christ"
click at [372, 437] on div "Christy Evans" at bounding box center [273, 448] width 201 height 22
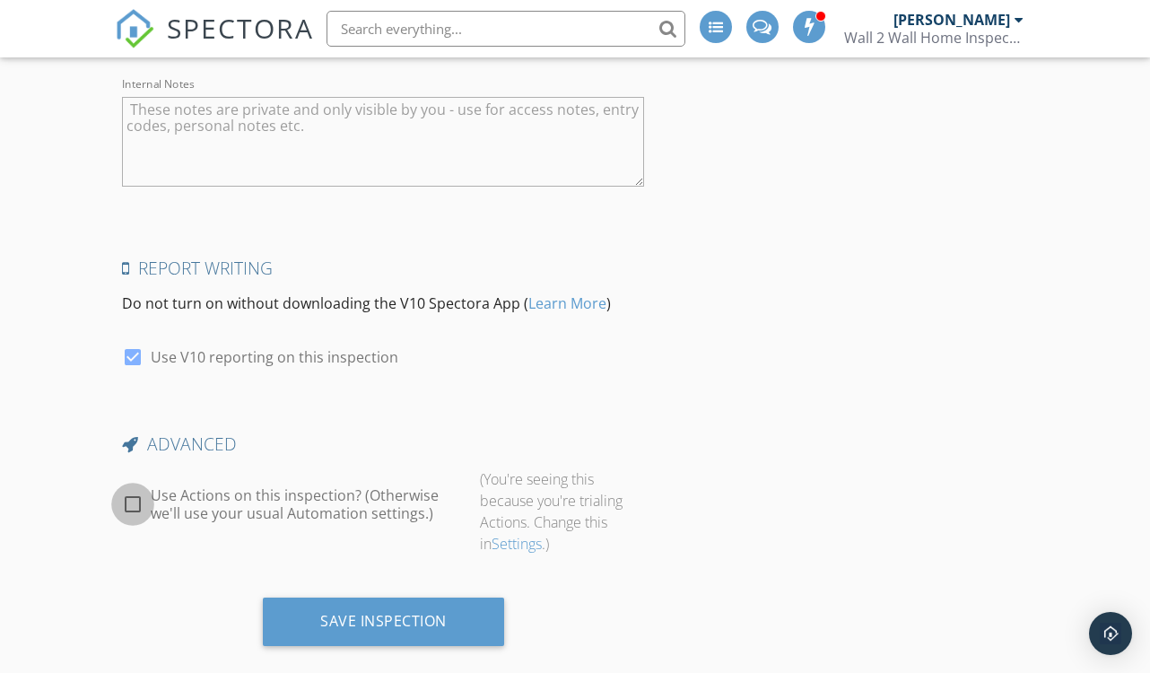
click at [145, 489] on div at bounding box center [132, 504] width 30 height 30
checkbox input "true"
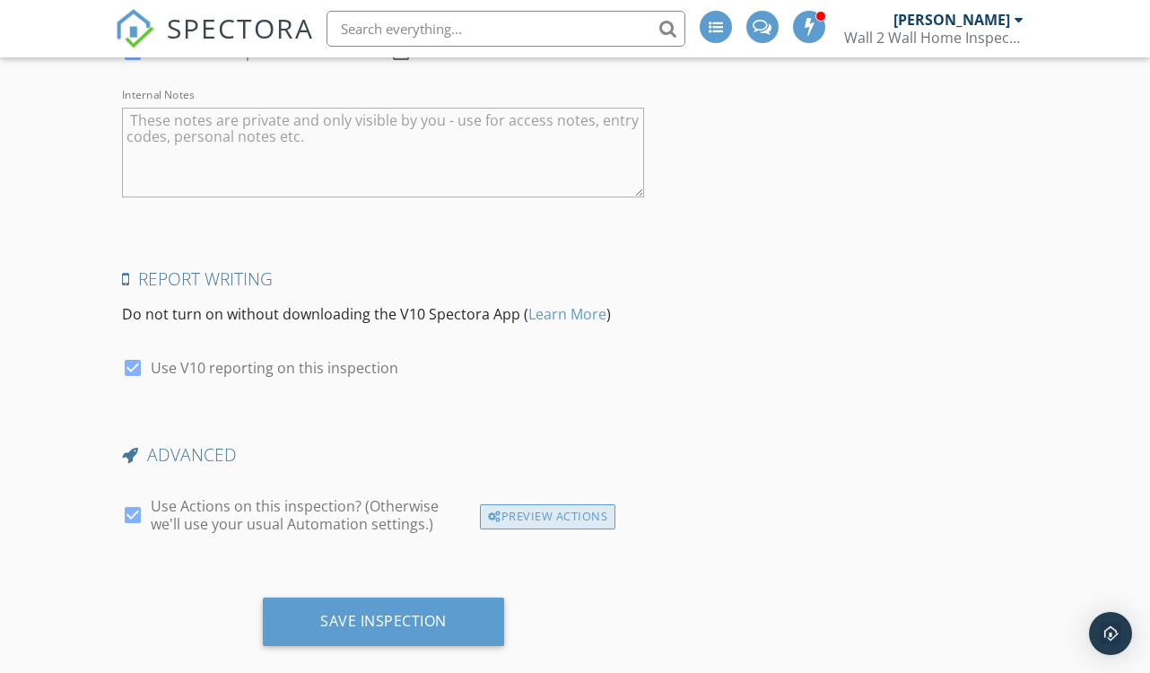
click at [531, 504] on div "Preview Actions" at bounding box center [547, 516] width 135 height 25
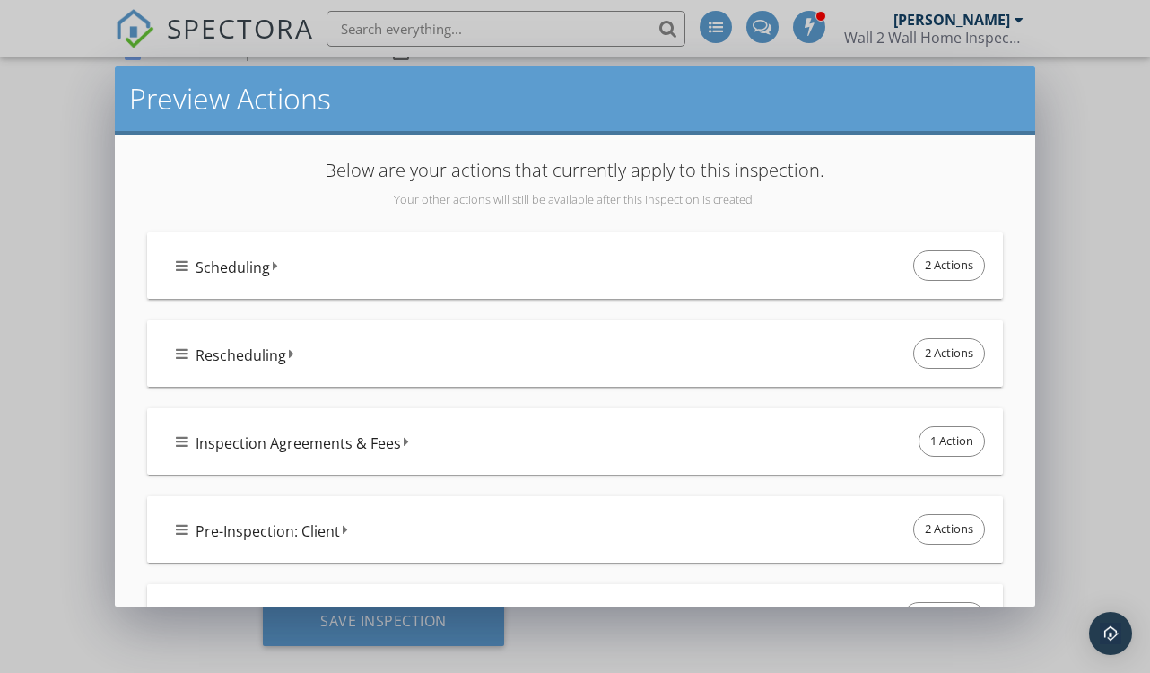
click at [477, 526] on div "Pre-Inspection: Client 2 Actions" at bounding box center [582, 529] width 812 height 38
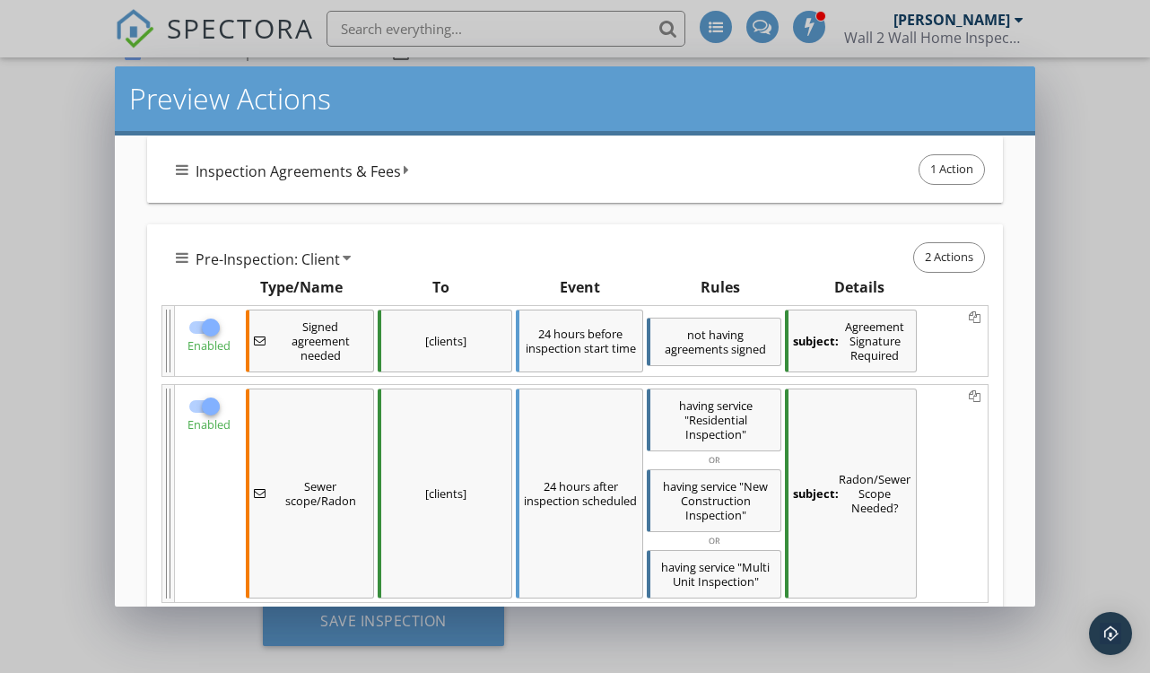
scroll to position [280, 0]
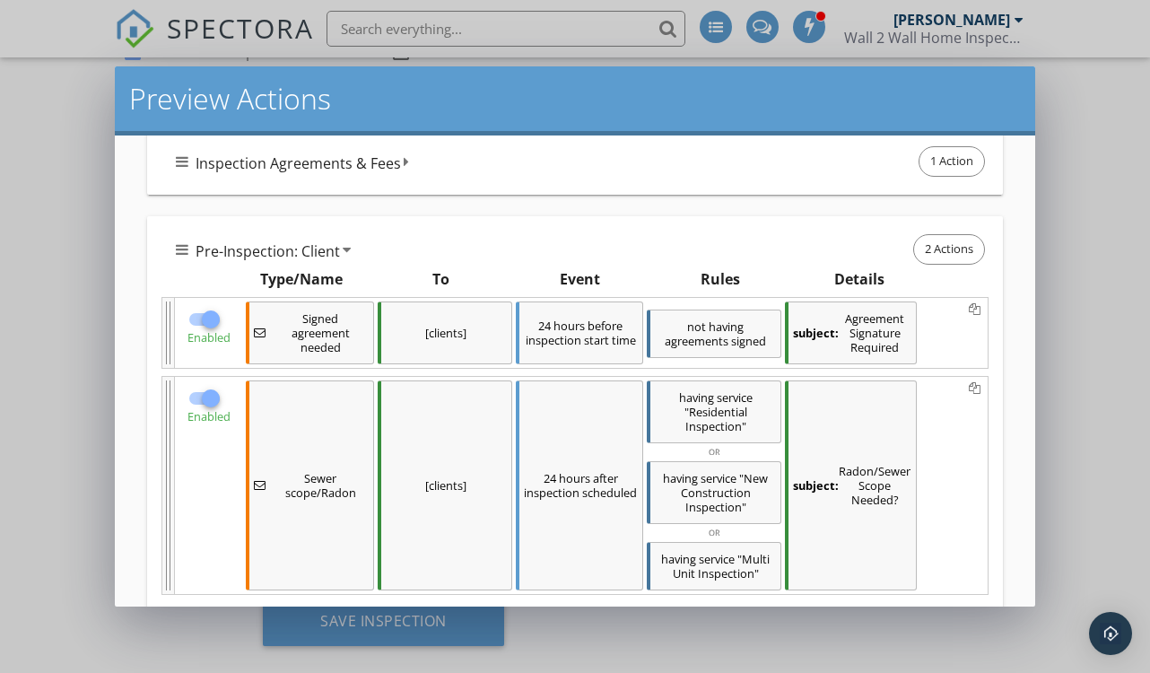
click at [211, 401] on div at bounding box center [210, 398] width 30 height 30
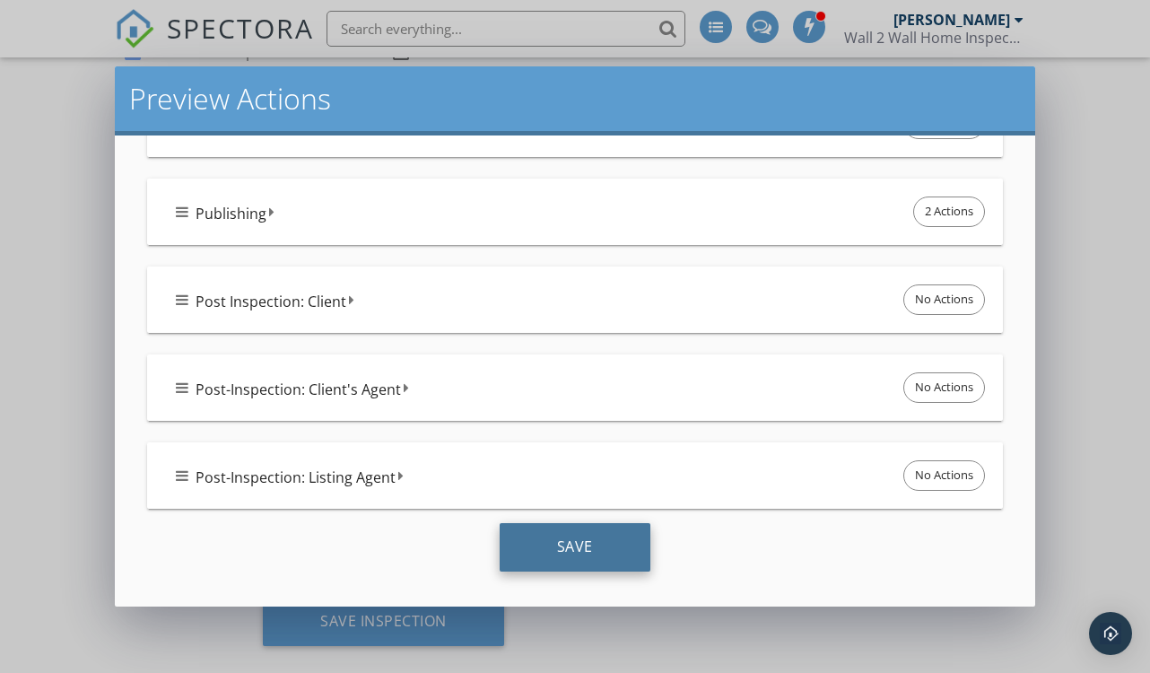
scroll to position [974, 0]
click at [562, 550] on div "Save" at bounding box center [574, 547] width 151 height 48
checkbox input "true"
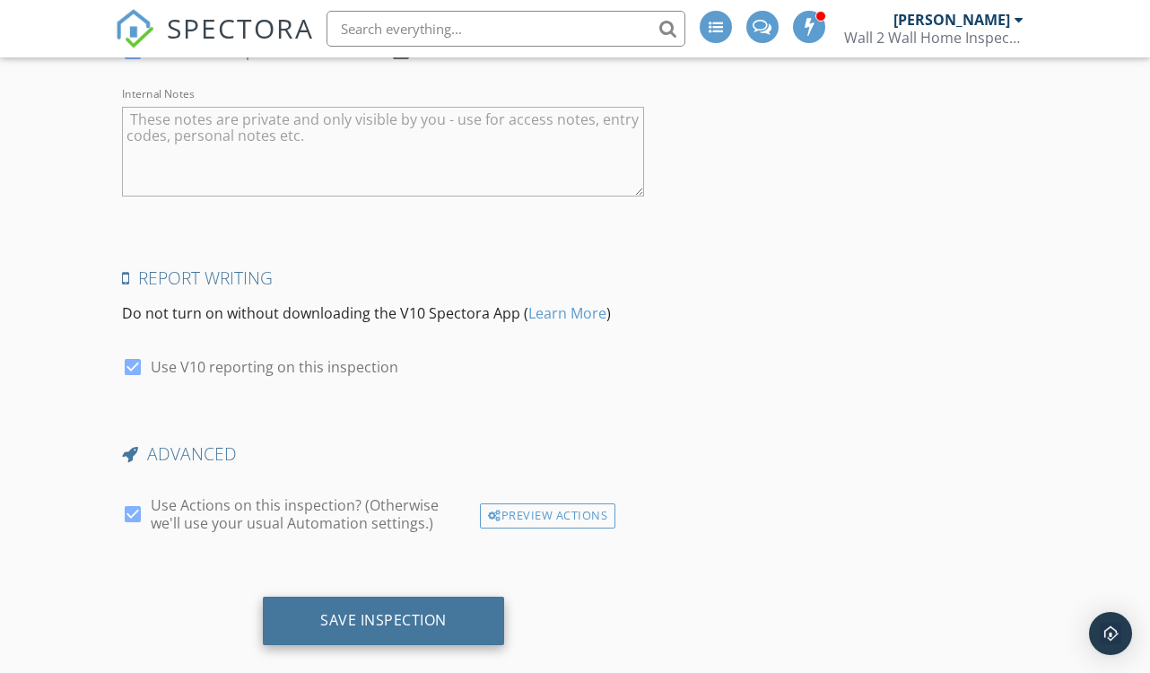
scroll to position [3300, 0]
click at [406, 612] on div "Save Inspection" at bounding box center [383, 621] width 126 height 18
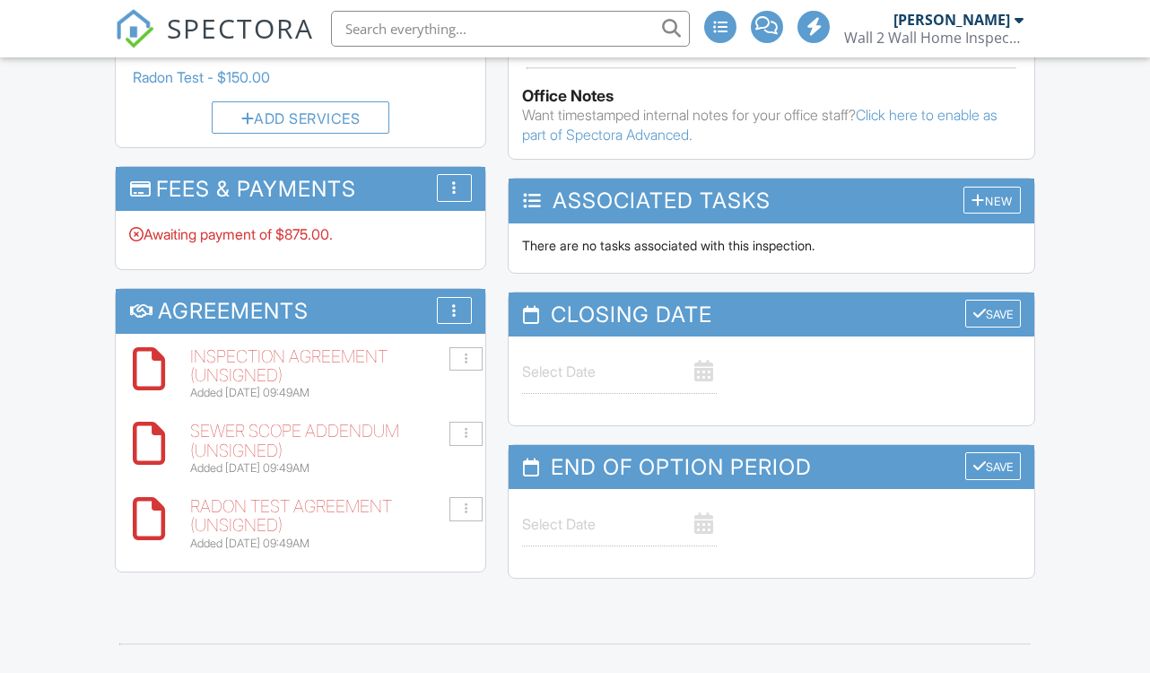
scroll to position [1808, 0]
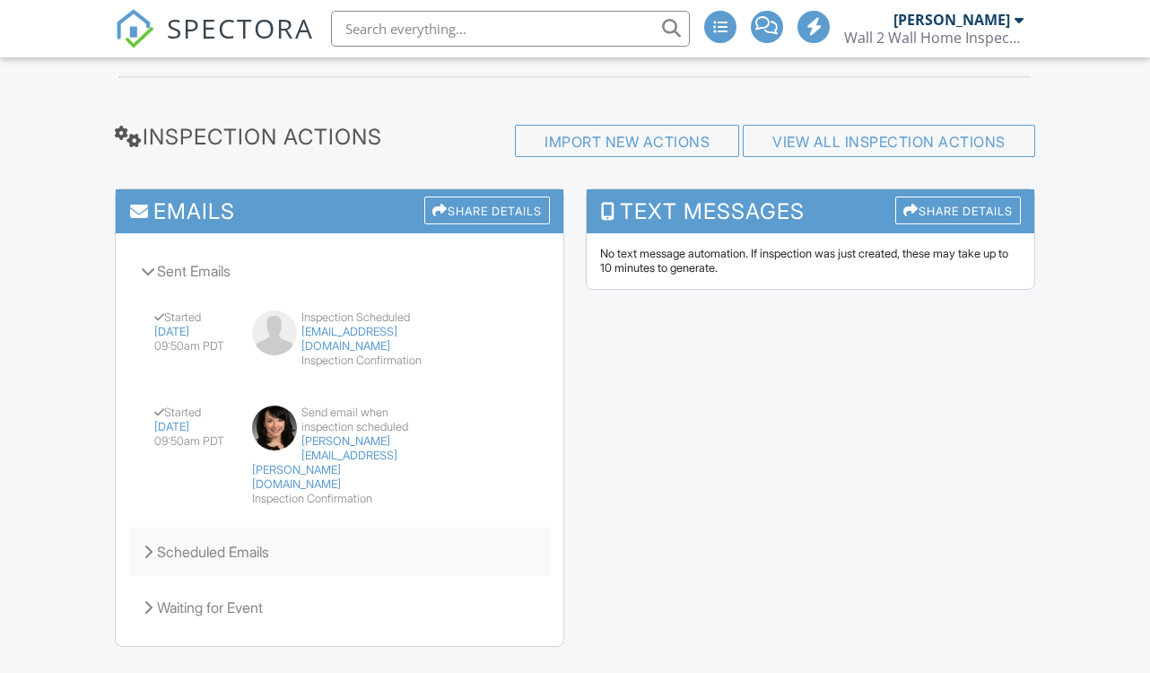
click at [242, 527] on div "Scheduled Emails" at bounding box center [339, 551] width 421 height 48
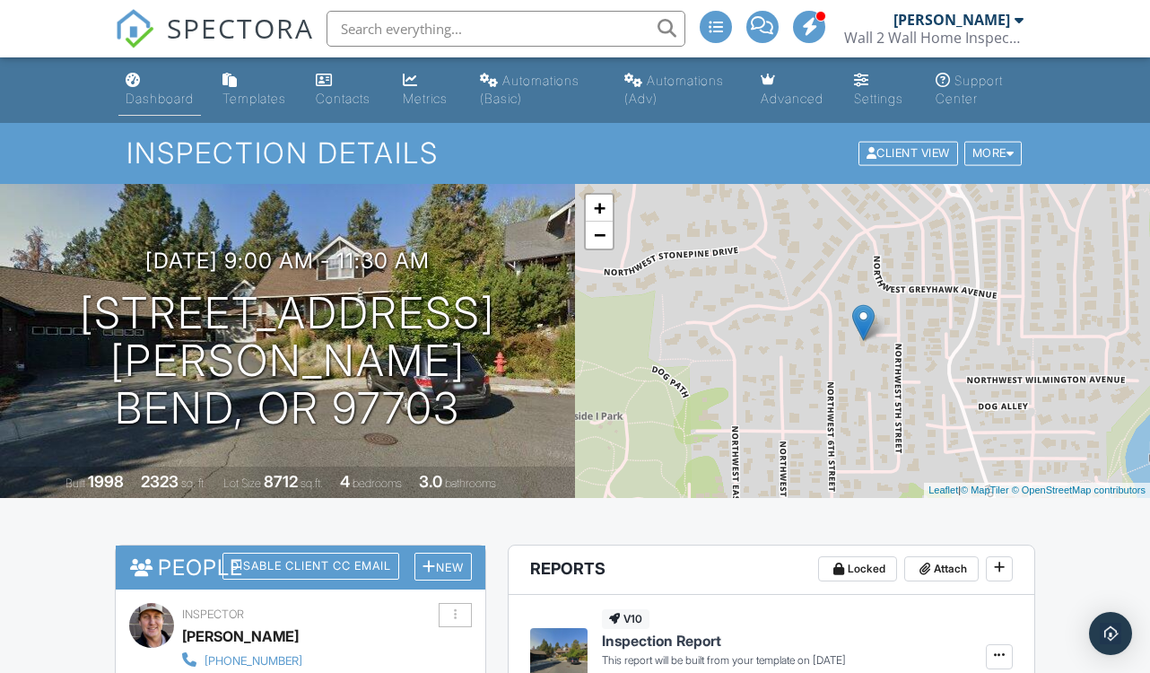
scroll to position [0, 0]
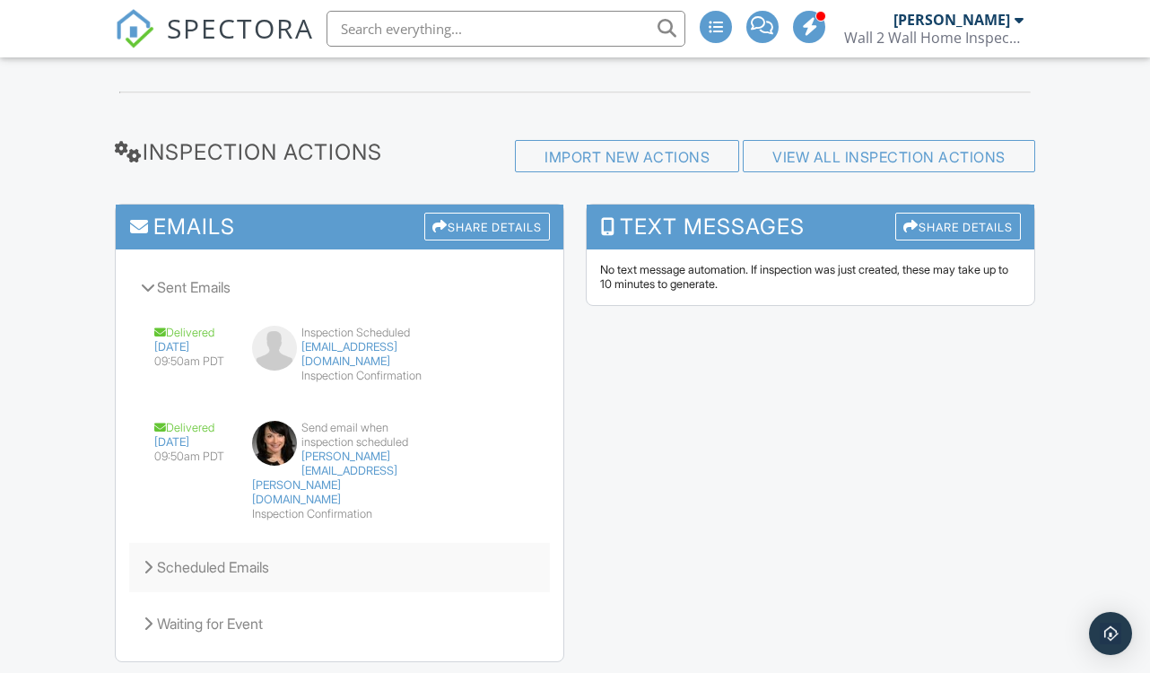
click at [210, 542] on div "Scheduled Emails" at bounding box center [339, 566] width 421 height 48
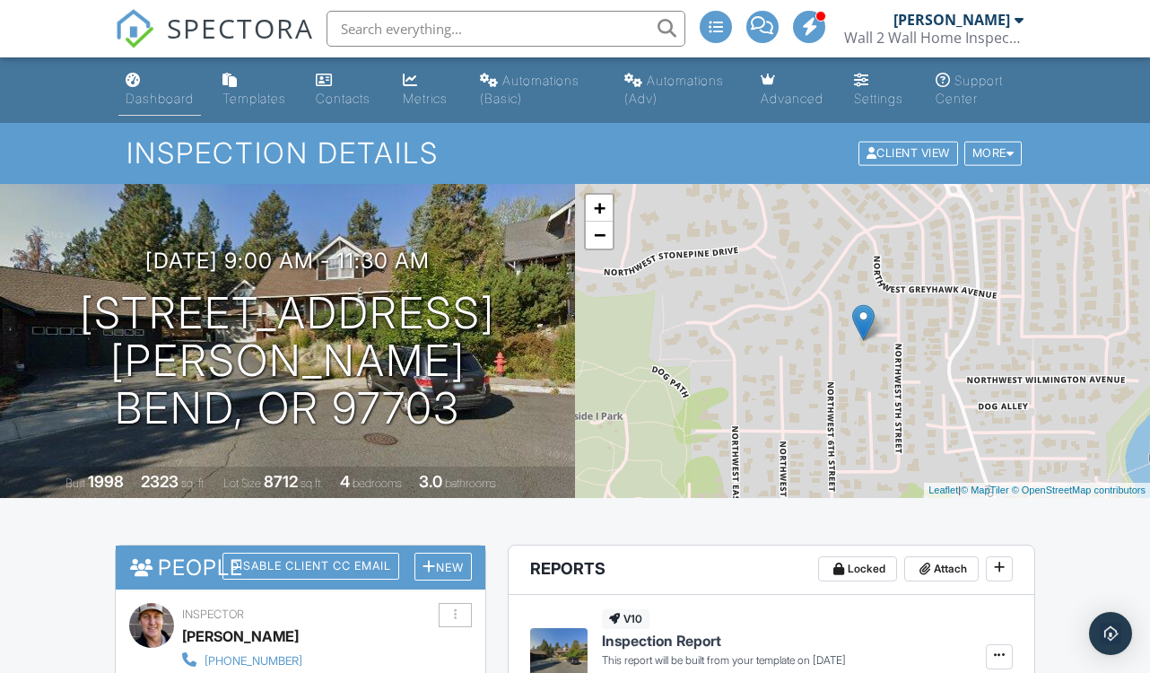
click at [173, 99] on div "Dashboard" at bounding box center [160, 98] width 68 height 15
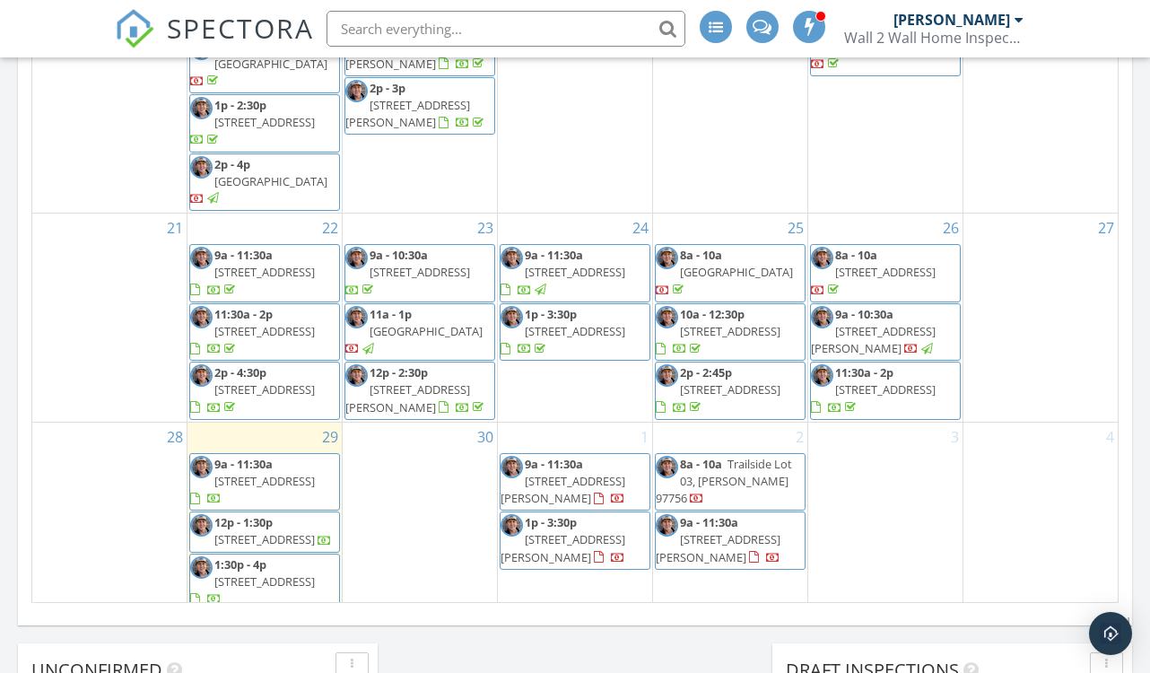
scroll to position [1128, 0]
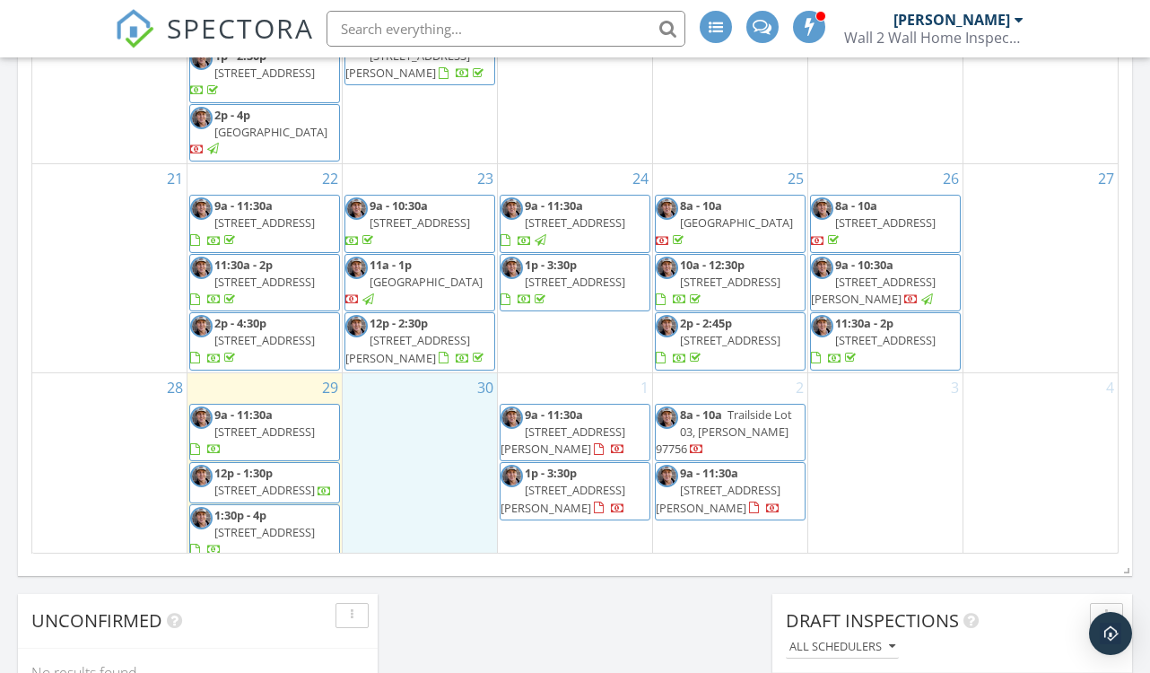
click at [390, 484] on div "30" at bounding box center [420, 468] width 154 height 190
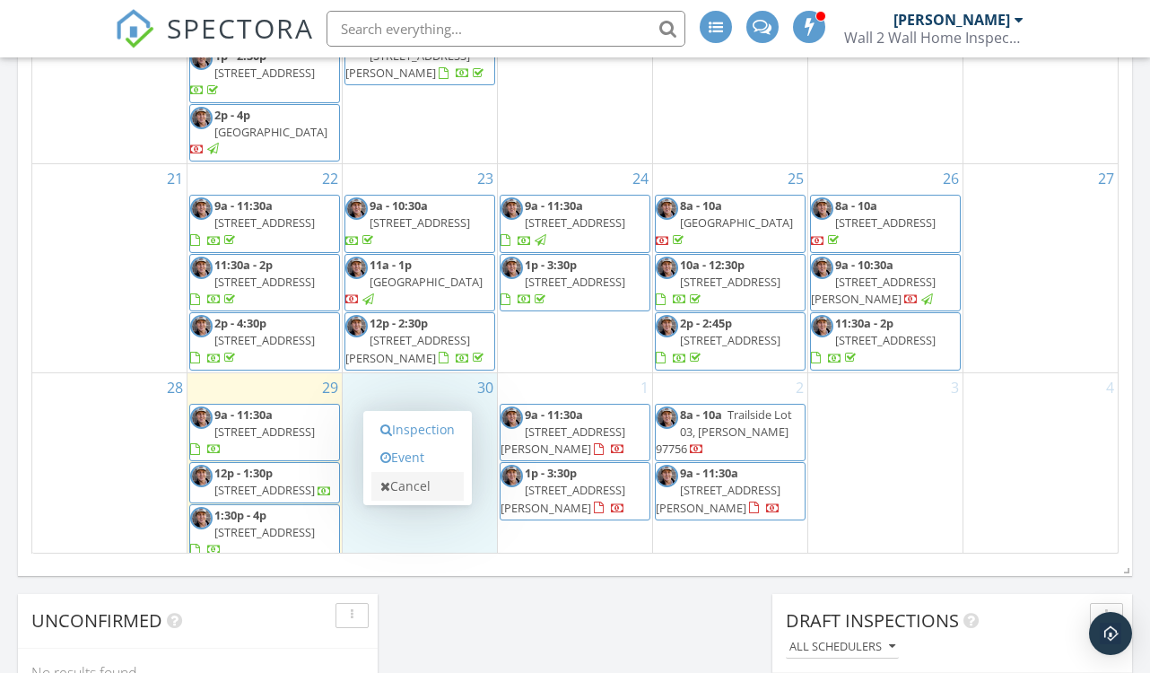
click at [391, 472] on link "Cancel" at bounding box center [417, 486] width 92 height 29
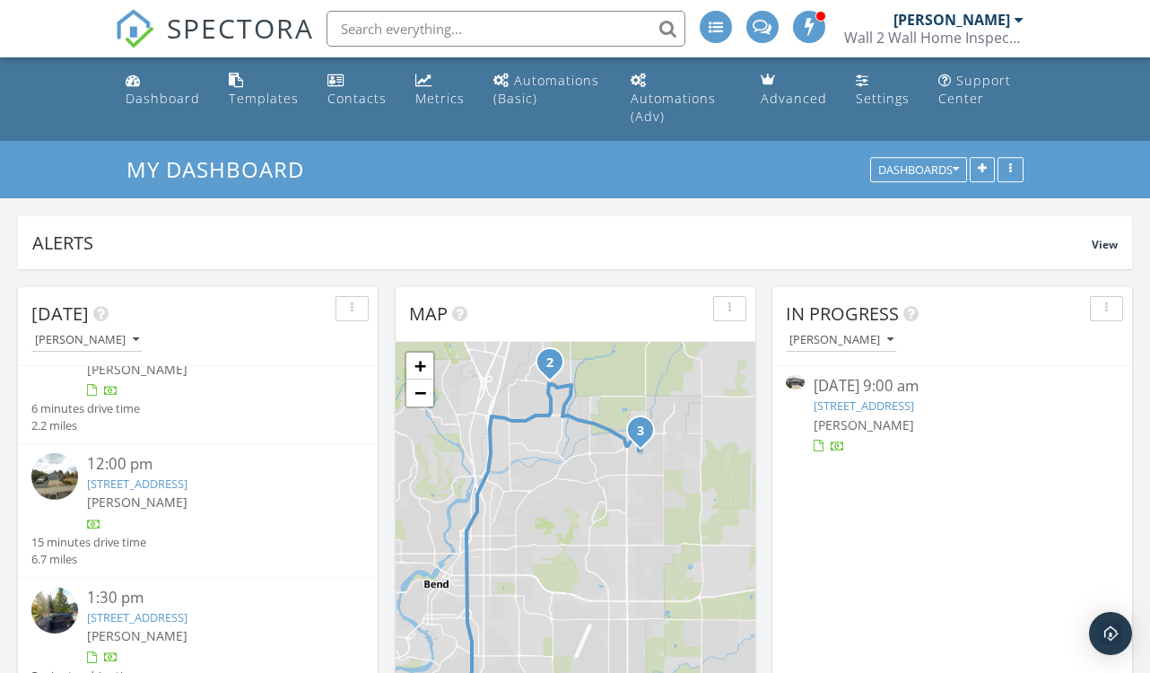
scroll to position [0, 0]
click at [541, 91] on link "Automations (Basic)" at bounding box center [547, 90] width 123 height 51
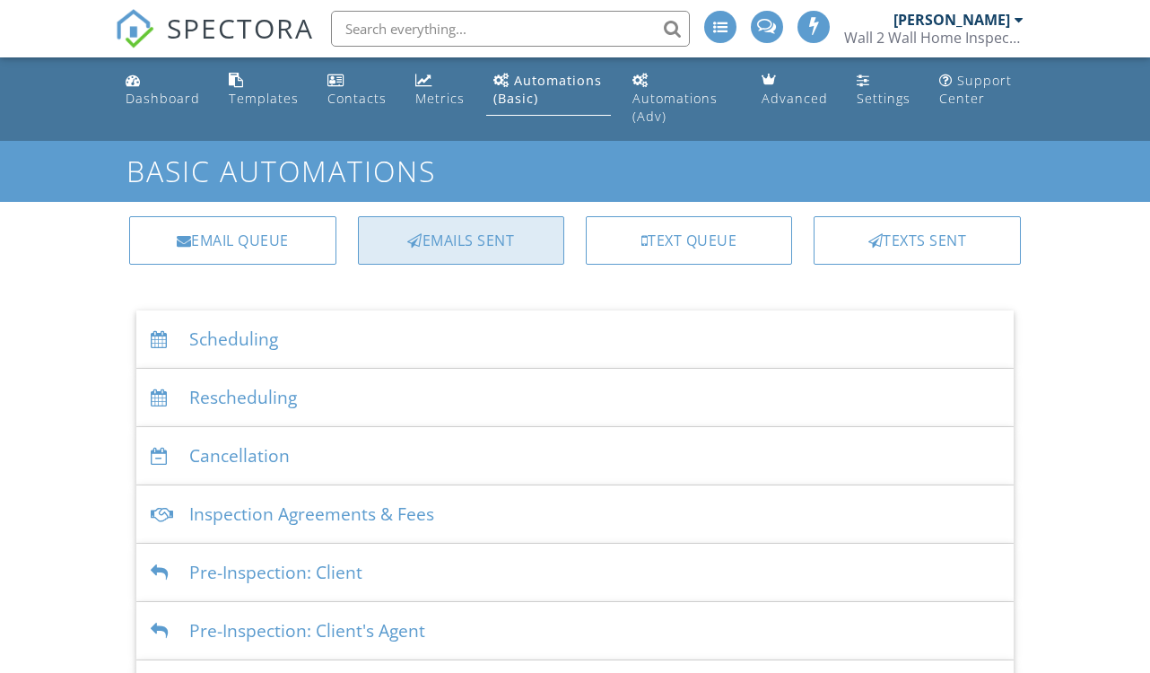
click at [438, 223] on div "Emails Sent" at bounding box center [461, 240] width 206 height 48
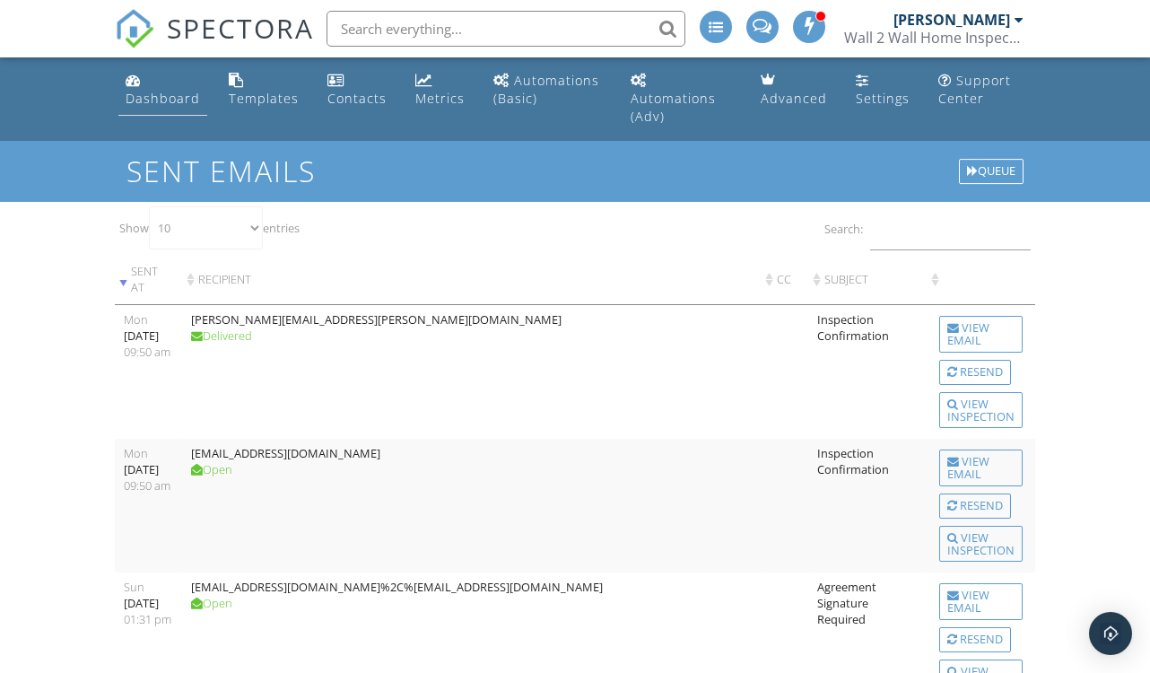
click at [168, 96] on div "Dashboard" at bounding box center [163, 98] width 74 height 17
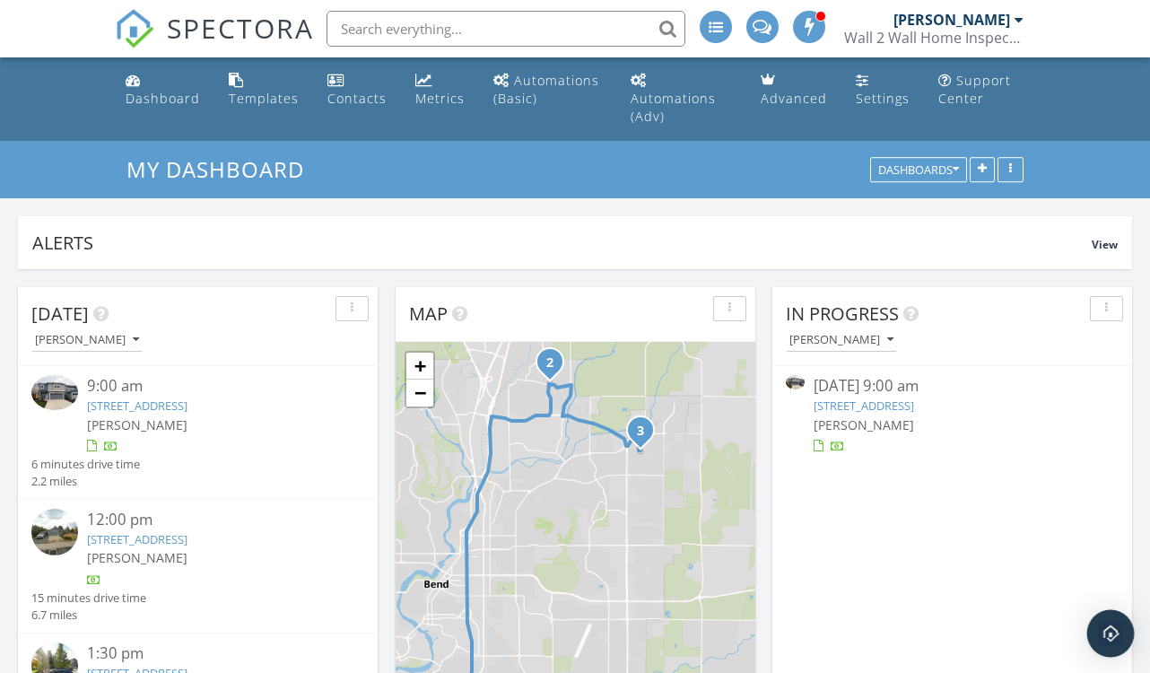
click at [1112, 626] on img "Open Intercom Messenger" at bounding box center [1109, 632] width 23 height 23
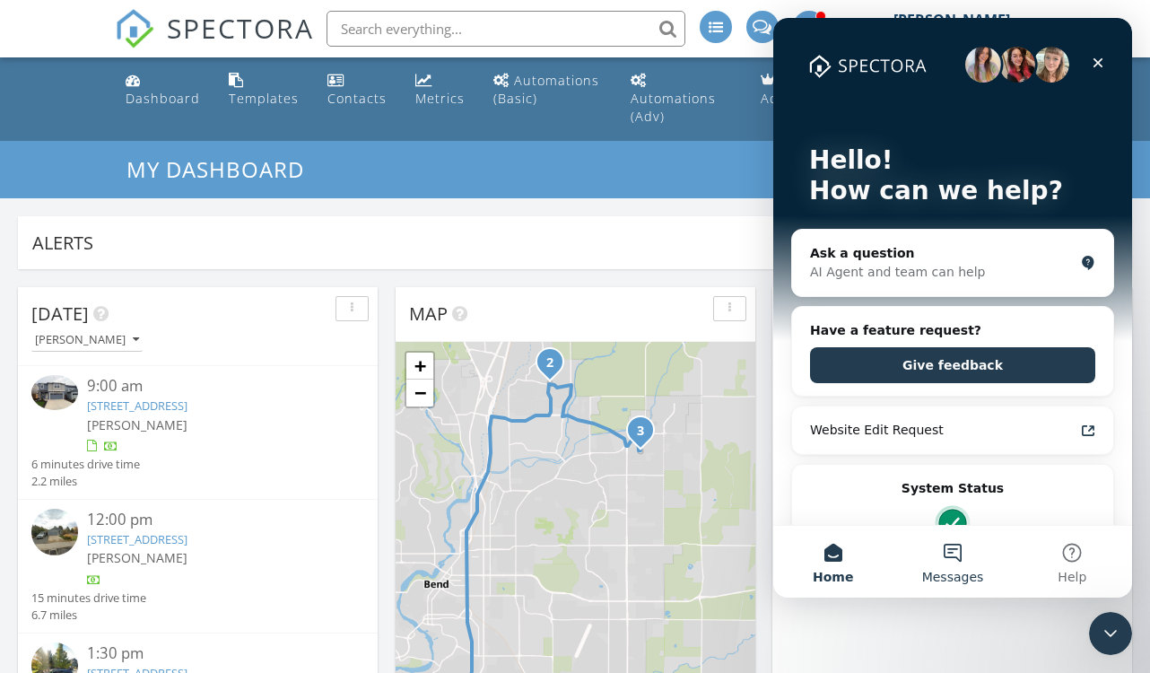
click at [951, 567] on button "Messages" at bounding box center [951, 561] width 119 height 72
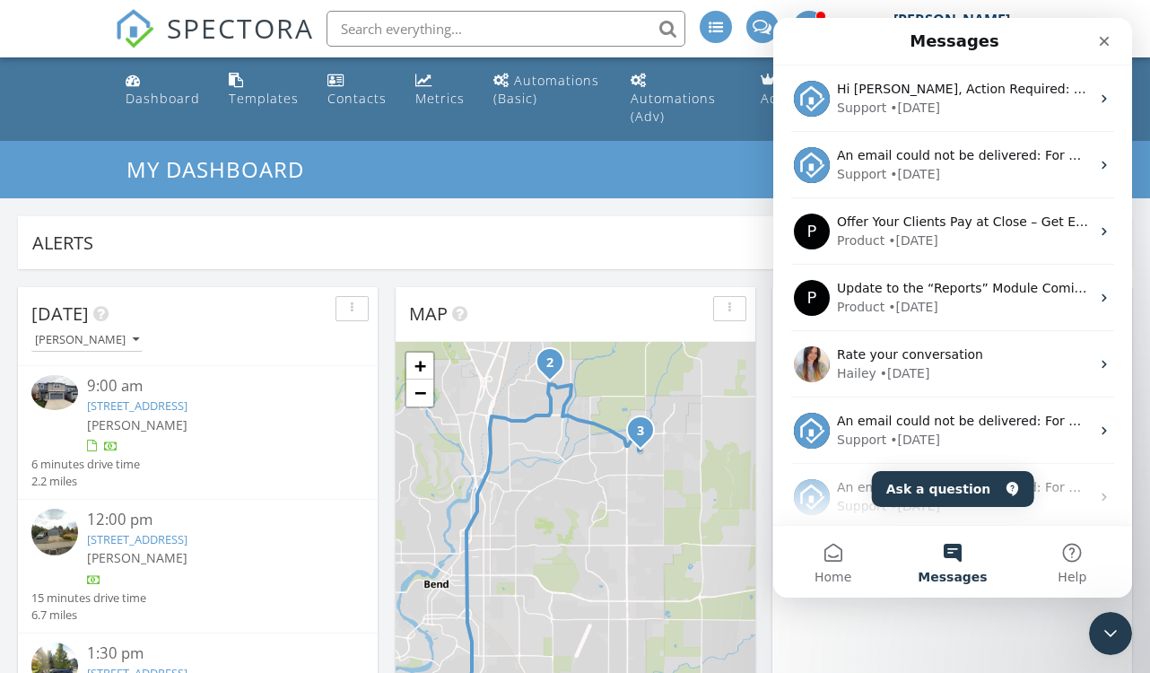
click at [943, 482] on button "Ask a question" at bounding box center [953, 489] width 162 height 36
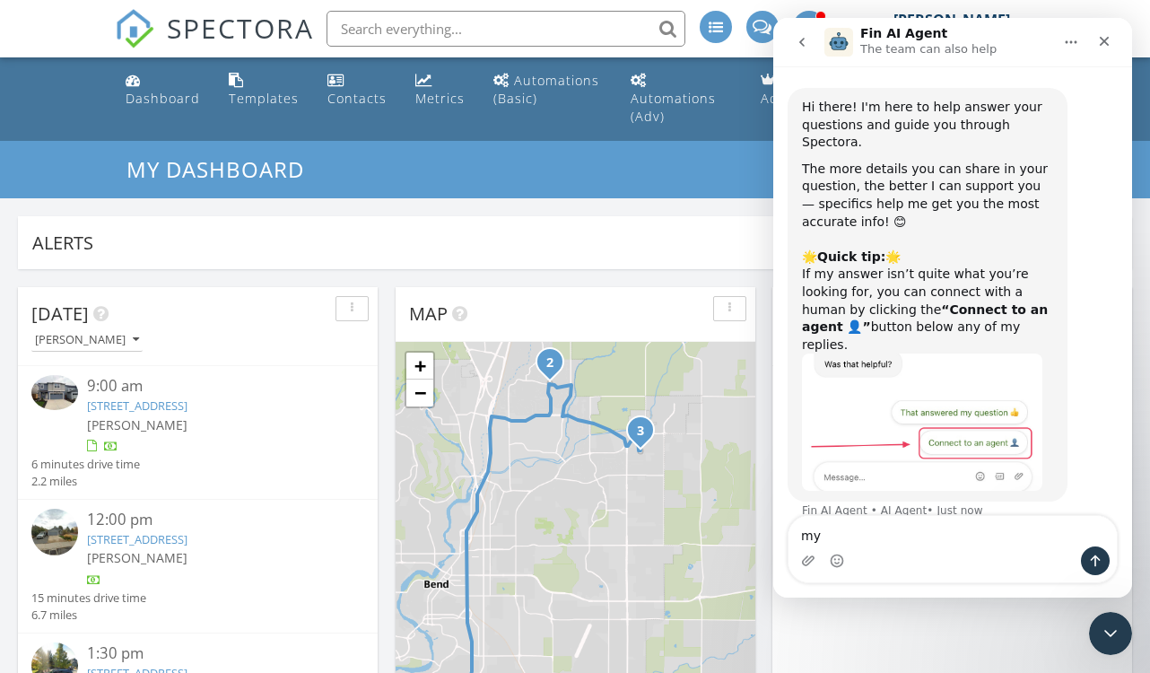
type textarea "m"
type textarea "<"
type textarea "My last two clients aren't able to access the inspection details link. Is there…"
click at [1102, 553] on button "Send a message…" at bounding box center [1094, 560] width 29 height 29
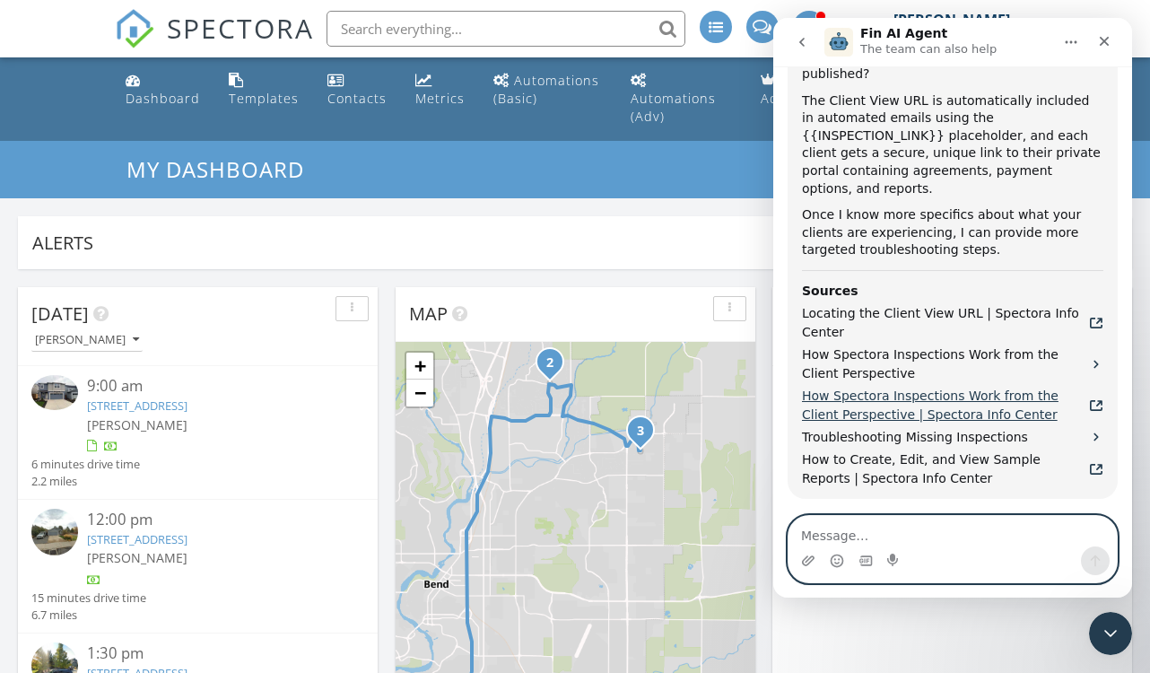
scroll to position [1015, 0]
click at [842, 533] on textarea "Message…" at bounding box center [952, 531] width 328 height 30
type textarea "I"
type textarea "o"
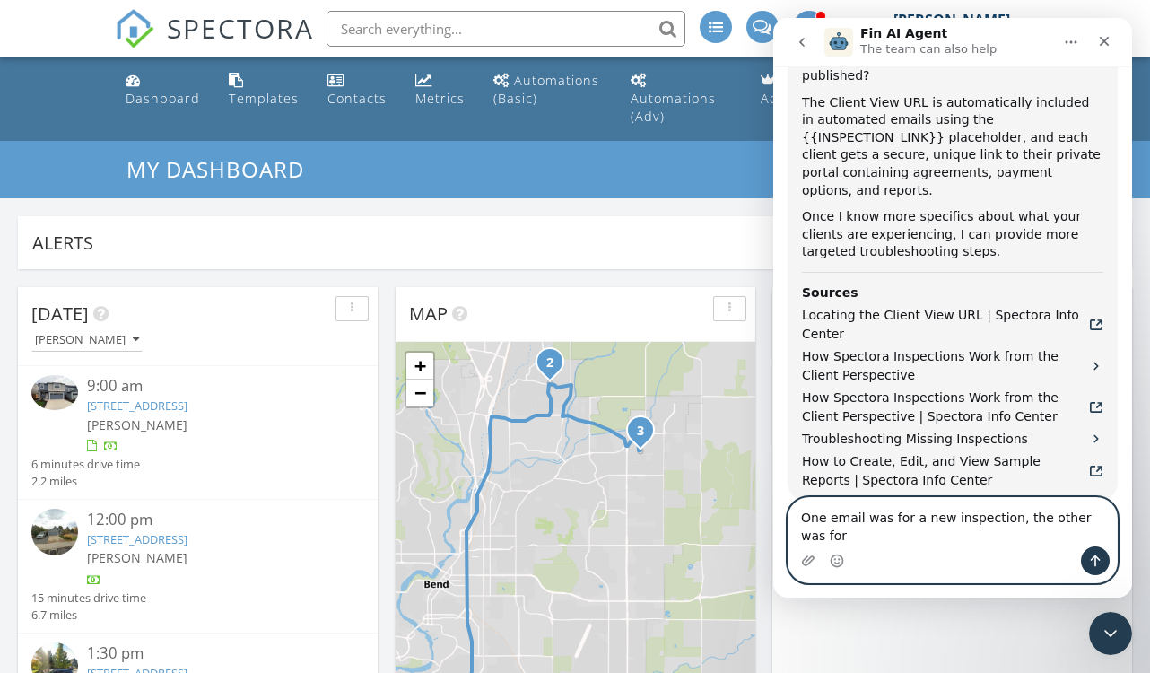
scroll to position [1033, 0]
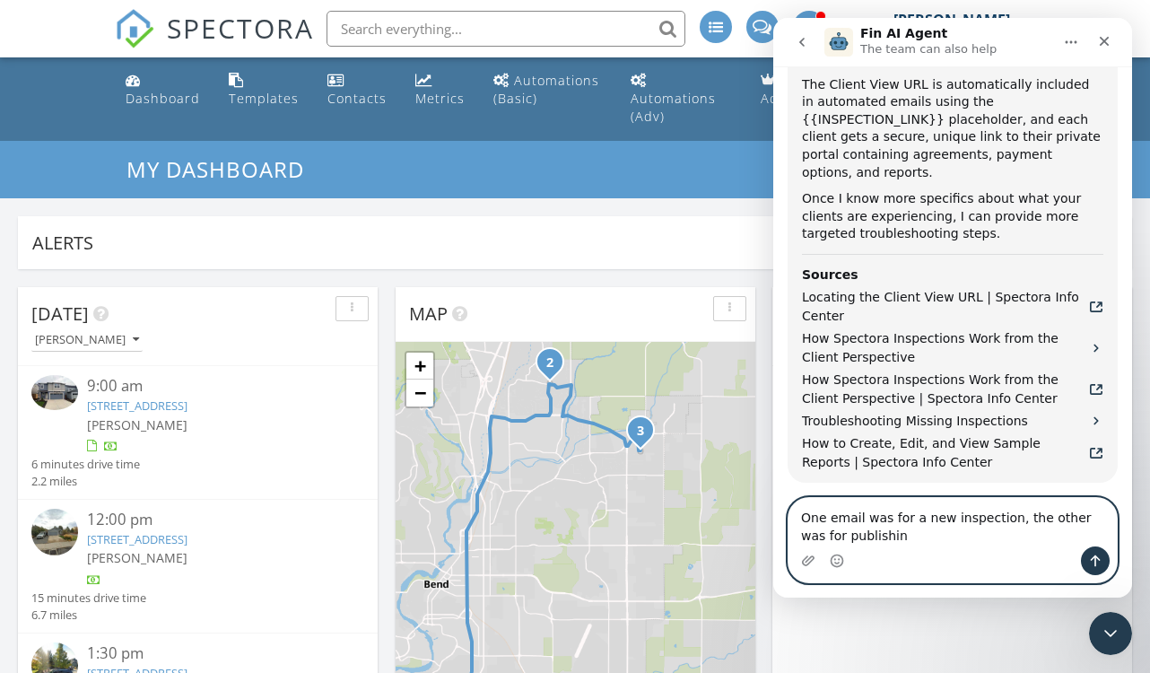
type textarea "One email was for a new inspection, the other was for publishing"
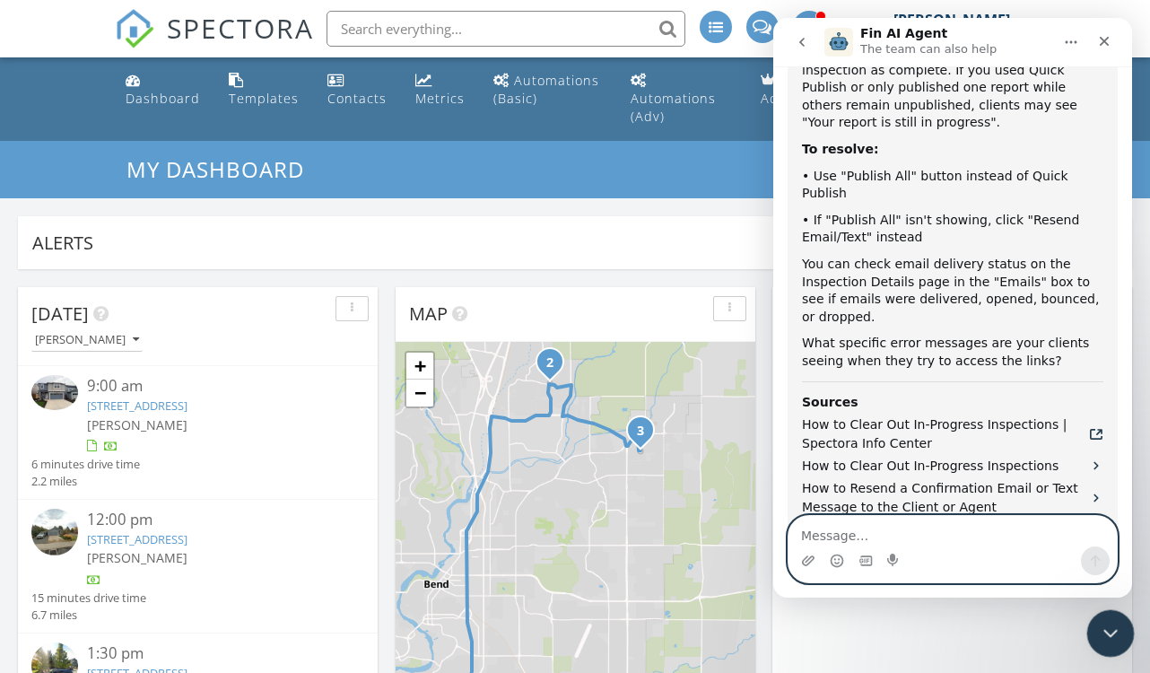
scroll to position [1884, 0]
click at [1098, 639] on icon "Close Intercom Messenger" at bounding box center [1108, 631] width 22 height 22
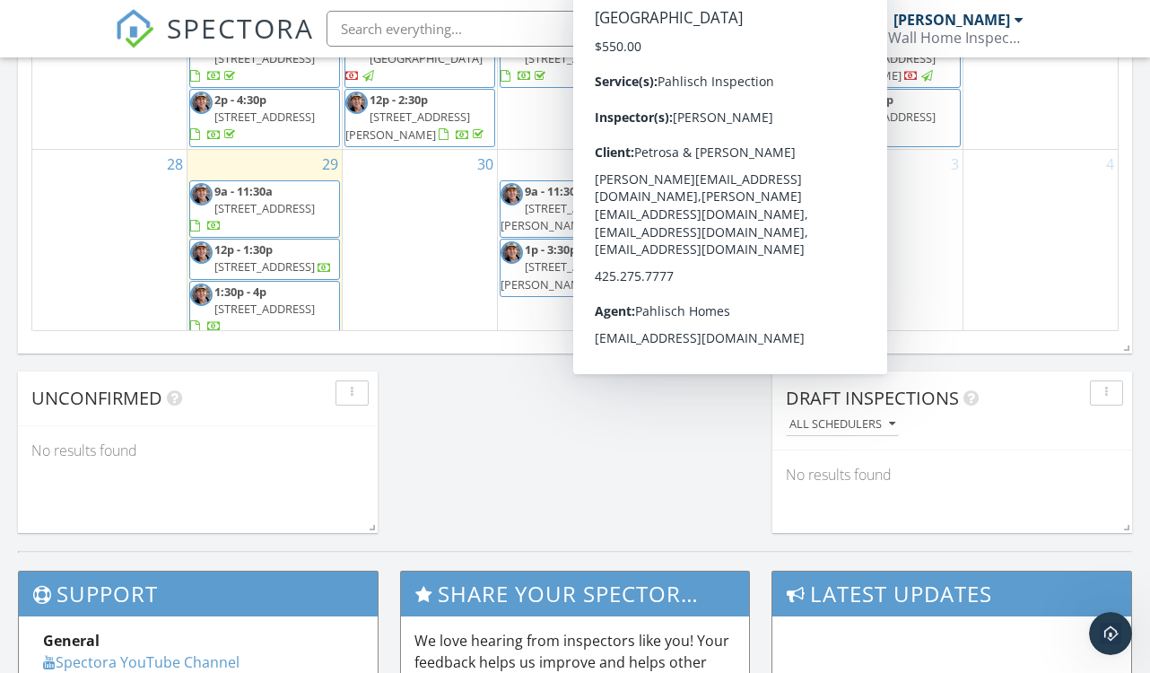
scroll to position [356, 0]
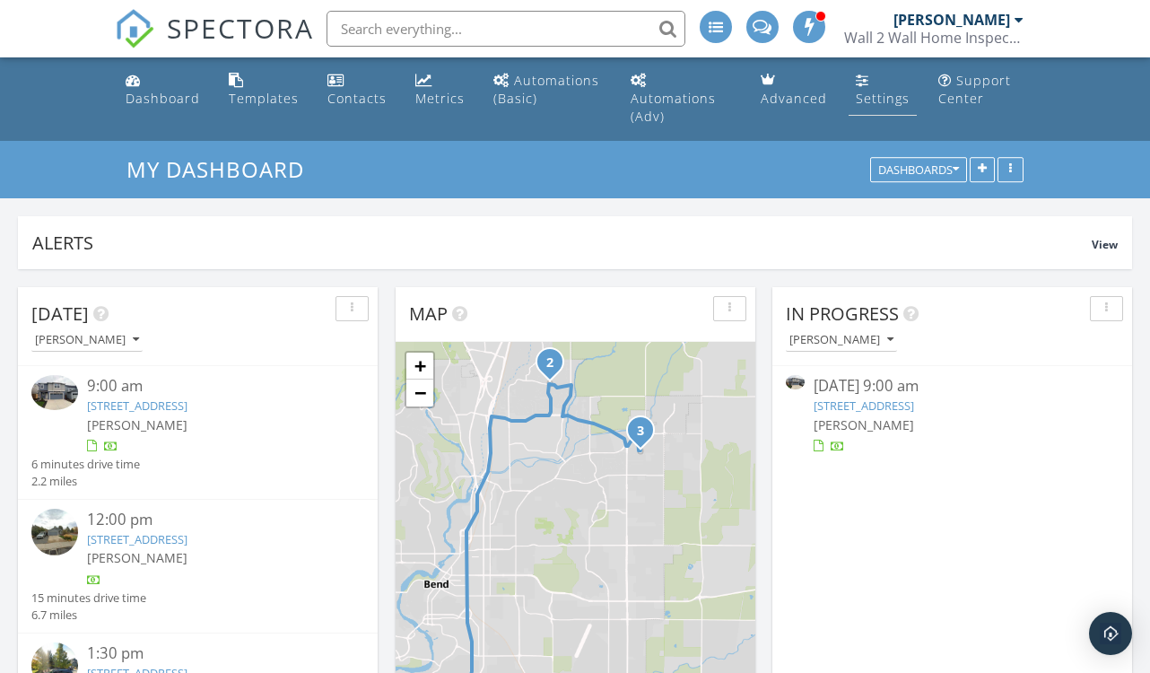
click at [880, 102] on div "Settings" at bounding box center [882, 98] width 54 height 17
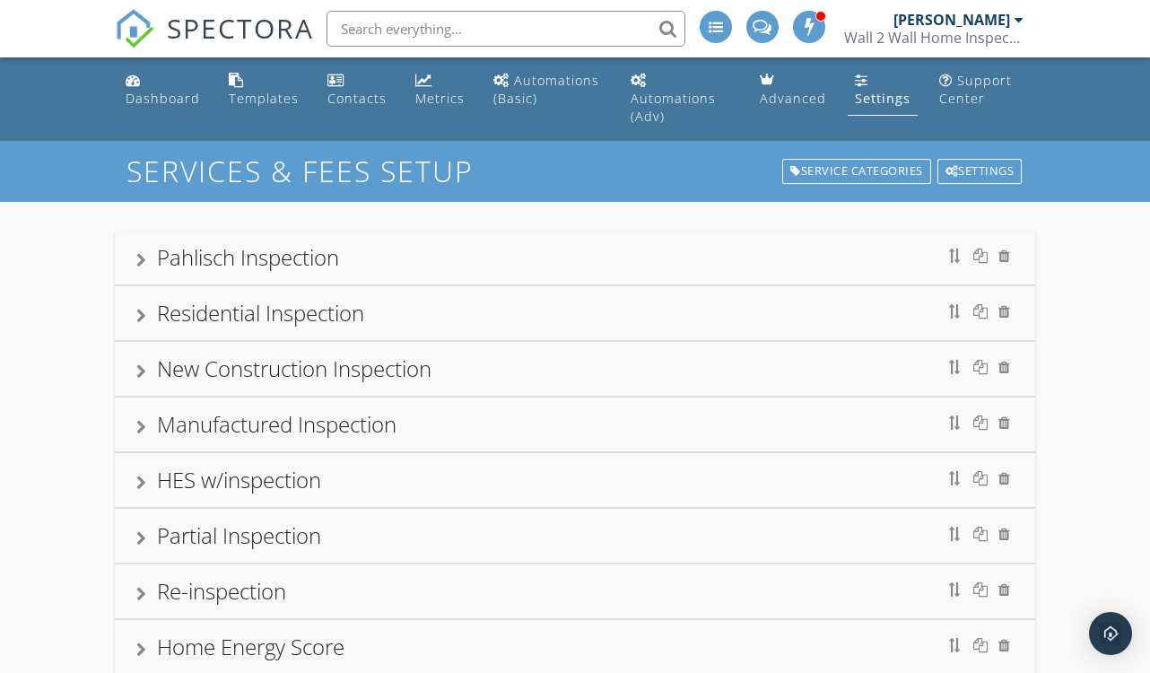
click at [269, 299] on div "Residential Inspection" at bounding box center [260, 313] width 207 height 30
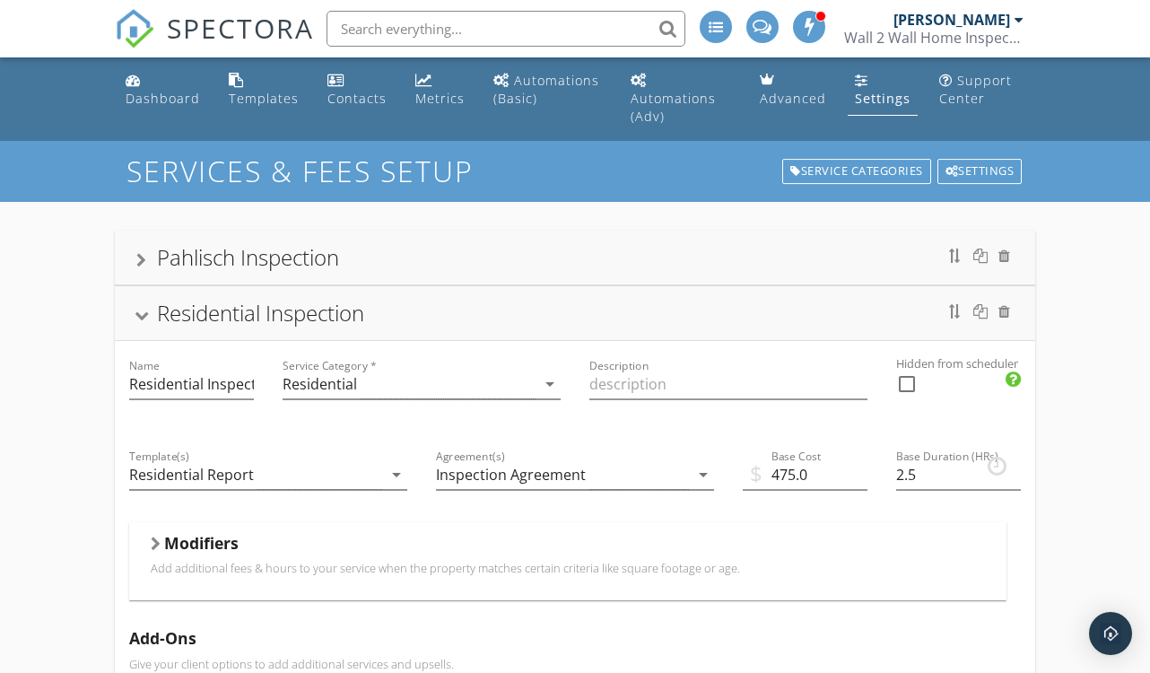
click at [395, 533] on div "Modifiers" at bounding box center [568, 547] width 834 height 28
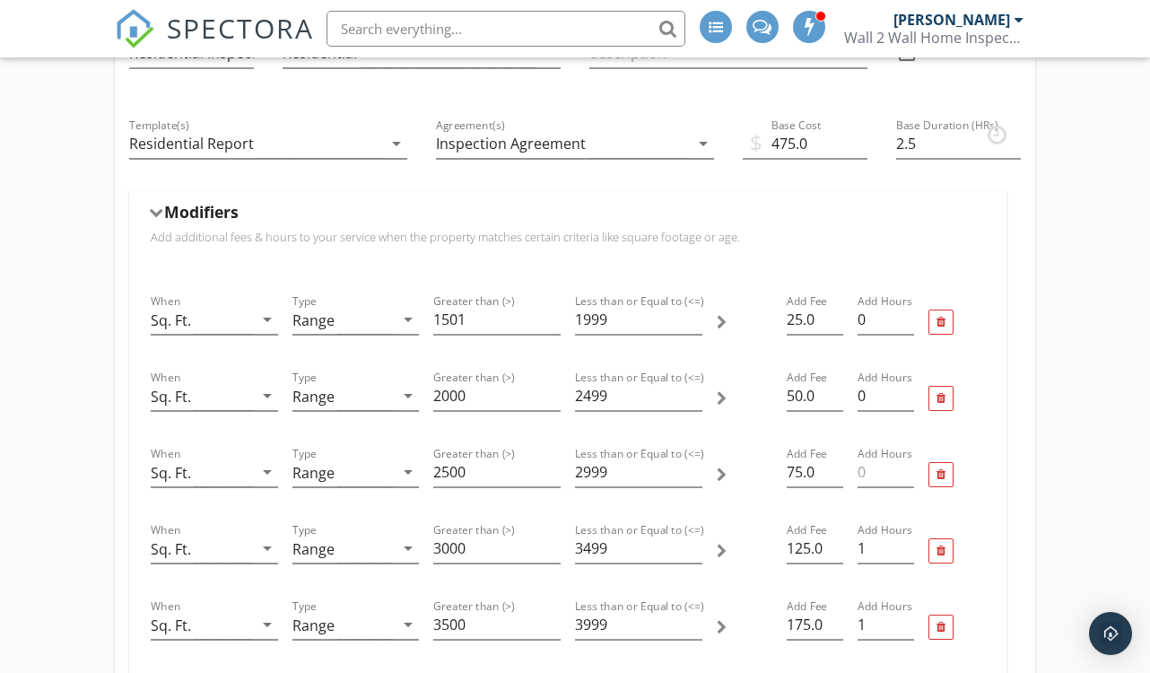
scroll to position [32, 0]
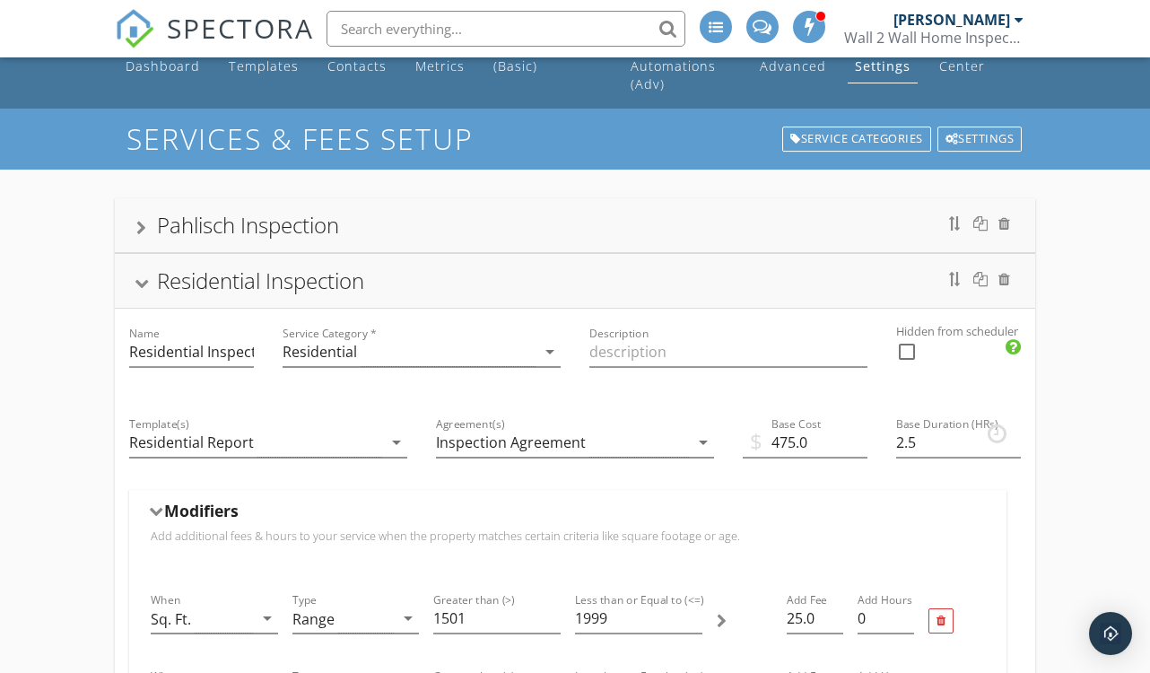
click at [361, 274] on div "Residential Inspection" at bounding box center [574, 281] width 877 height 32
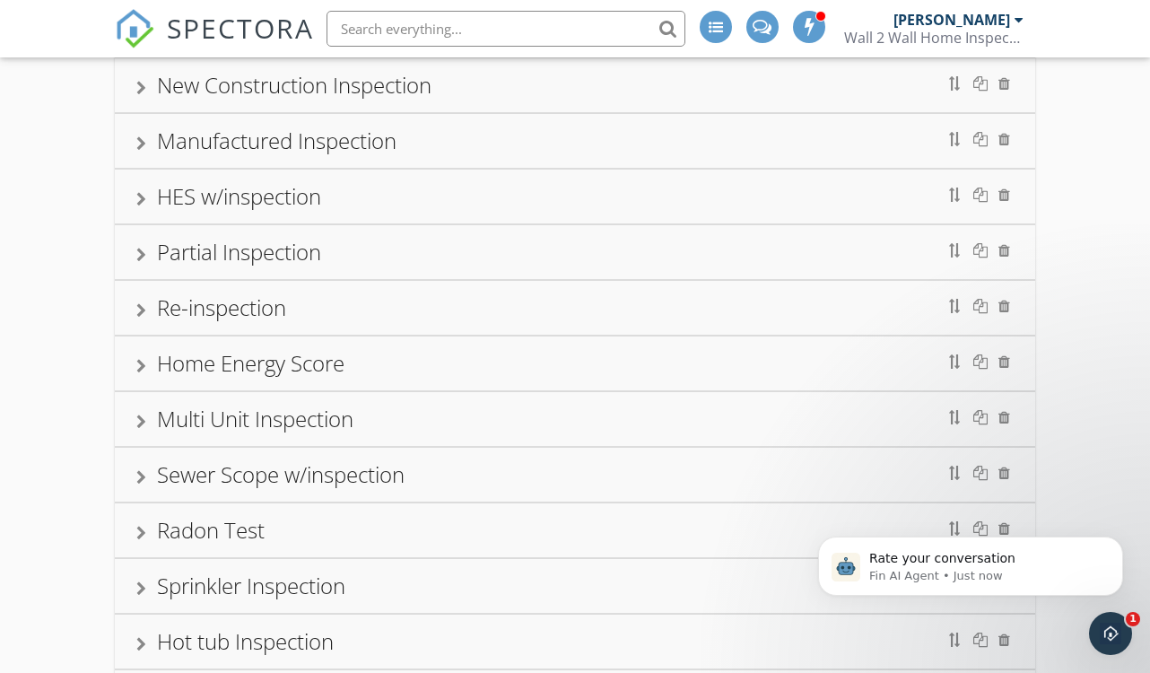
scroll to position [0, 0]
click at [1098, 575] on p "Fin AI Agent • 3m ago" at bounding box center [984, 576] width 231 height 16
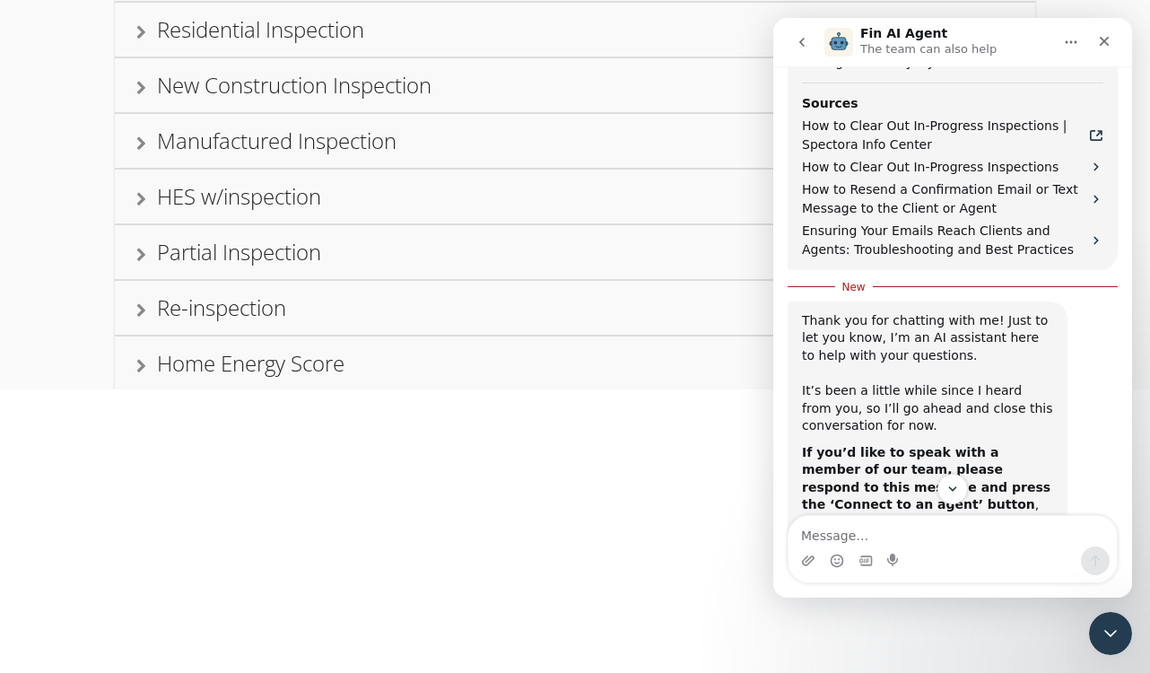
scroll to position [2211, 0]
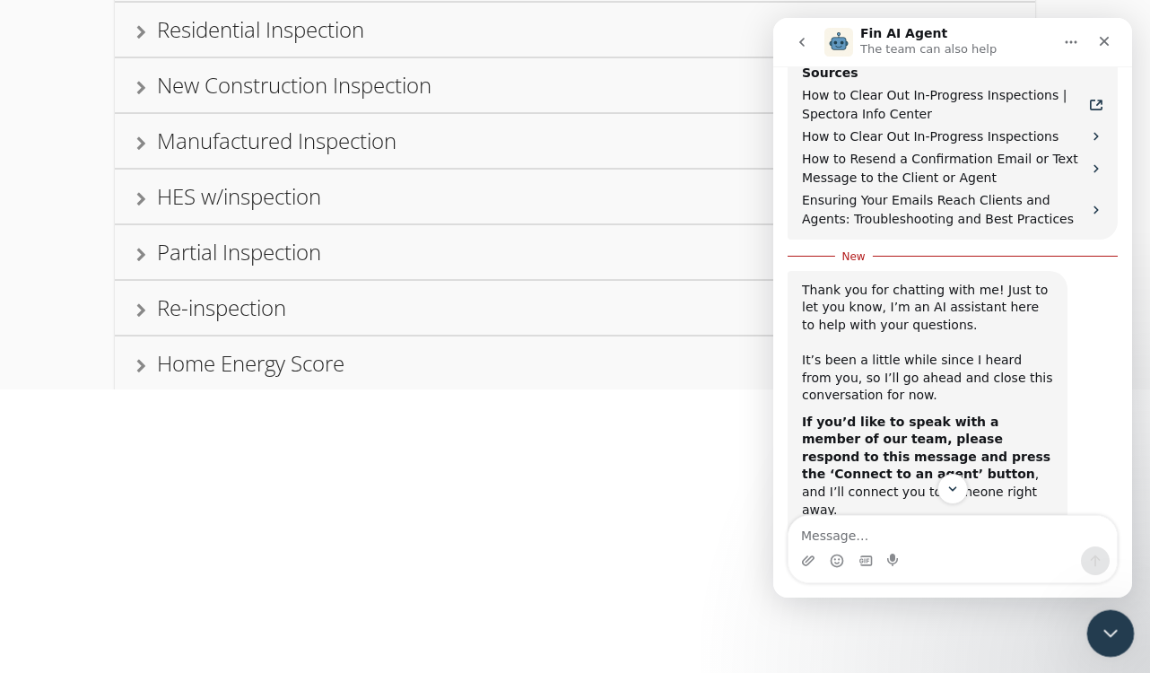
click at [1105, 642] on div "Close Intercom Messenger" at bounding box center [1107, 630] width 43 height 43
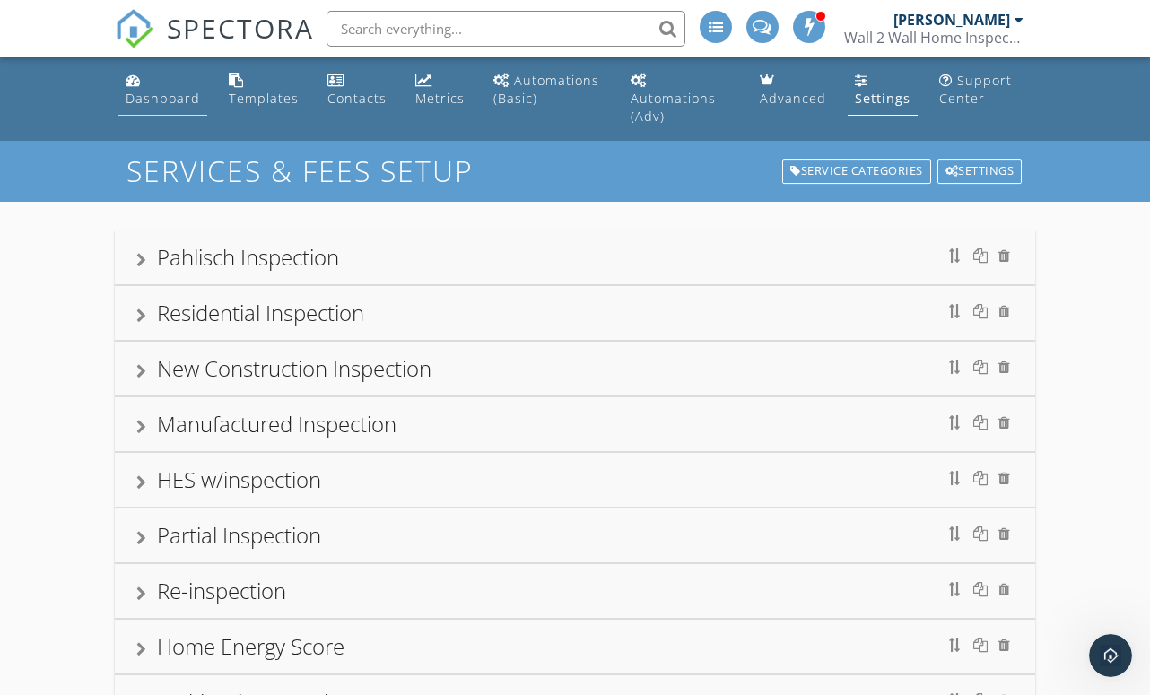
scroll to position [0, 0]
click at [152, 94] on div "Dashboard" at bounding box center [163, 98] width 74 height 17
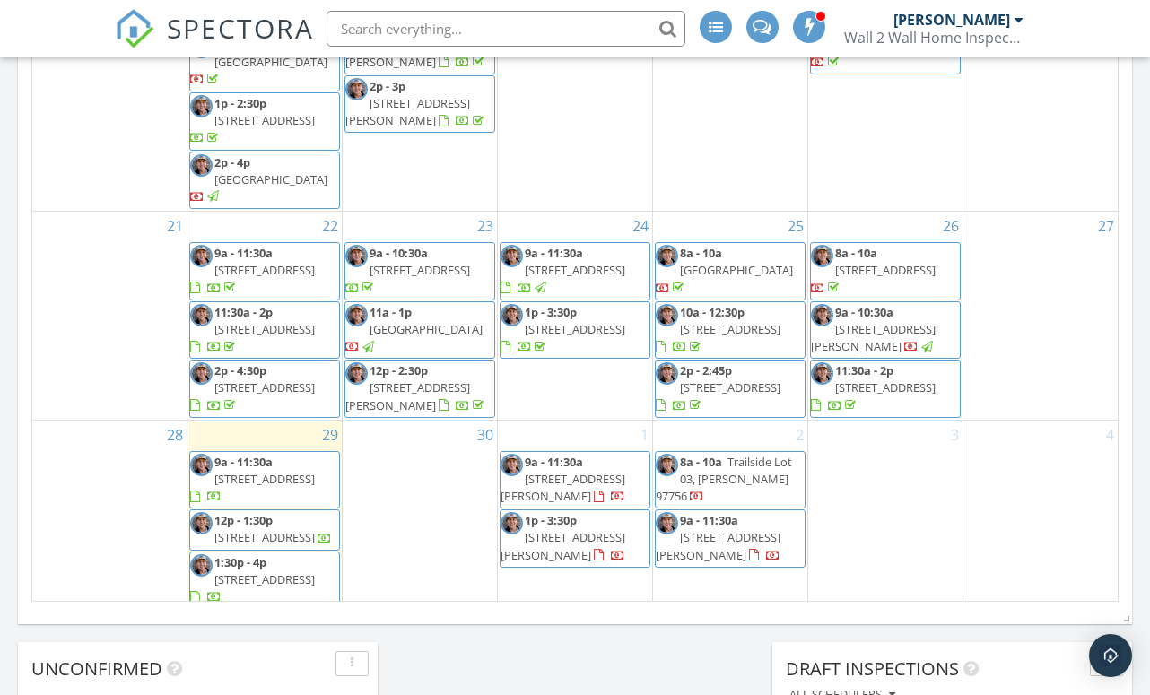
scroll to position [356, 0]
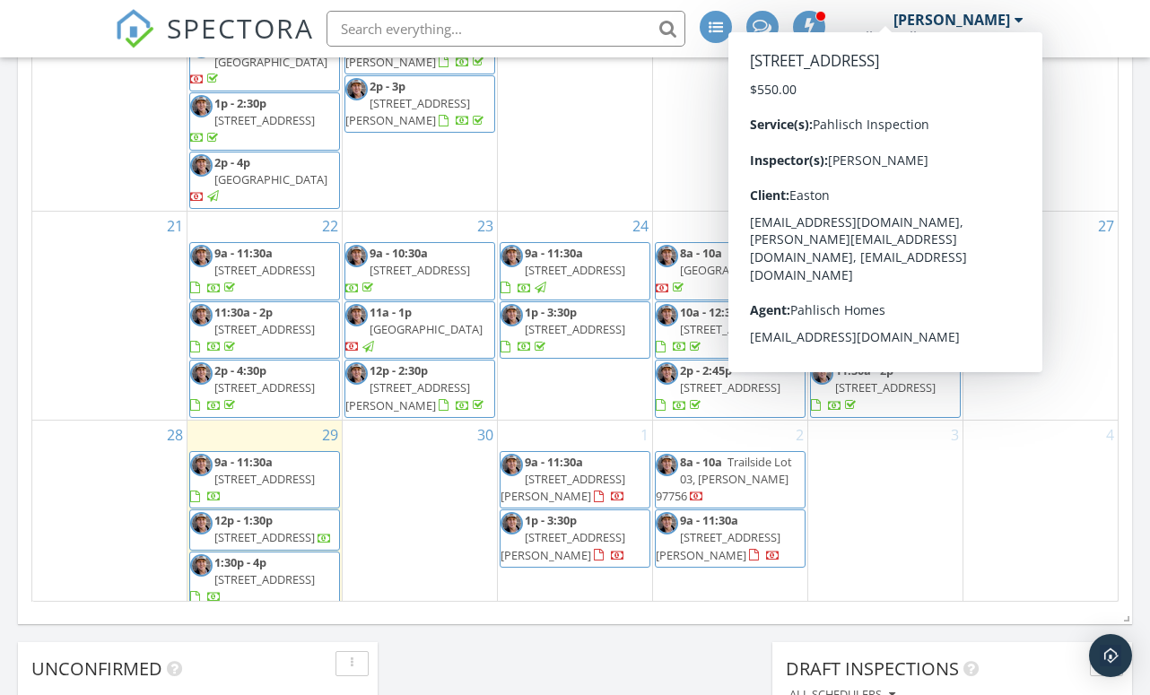
scroll to position [356, 0]
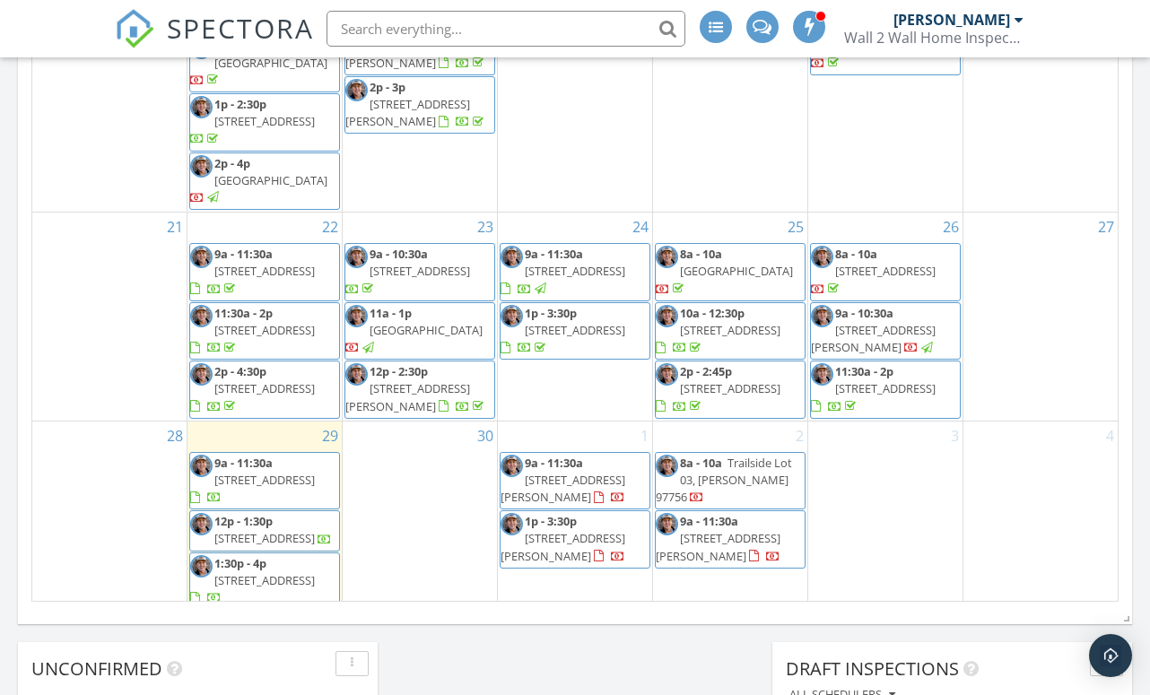
drag, startPoint x: 801, startPoint y: 399, endPoint x: 588, endPoint y: 443, distance: 217.0
click at [588, 455] on span "9a - 11:30a [STREET_ADDRESS][PERSON_NAME]" at bounding box center [574, 481] width 149 height 53
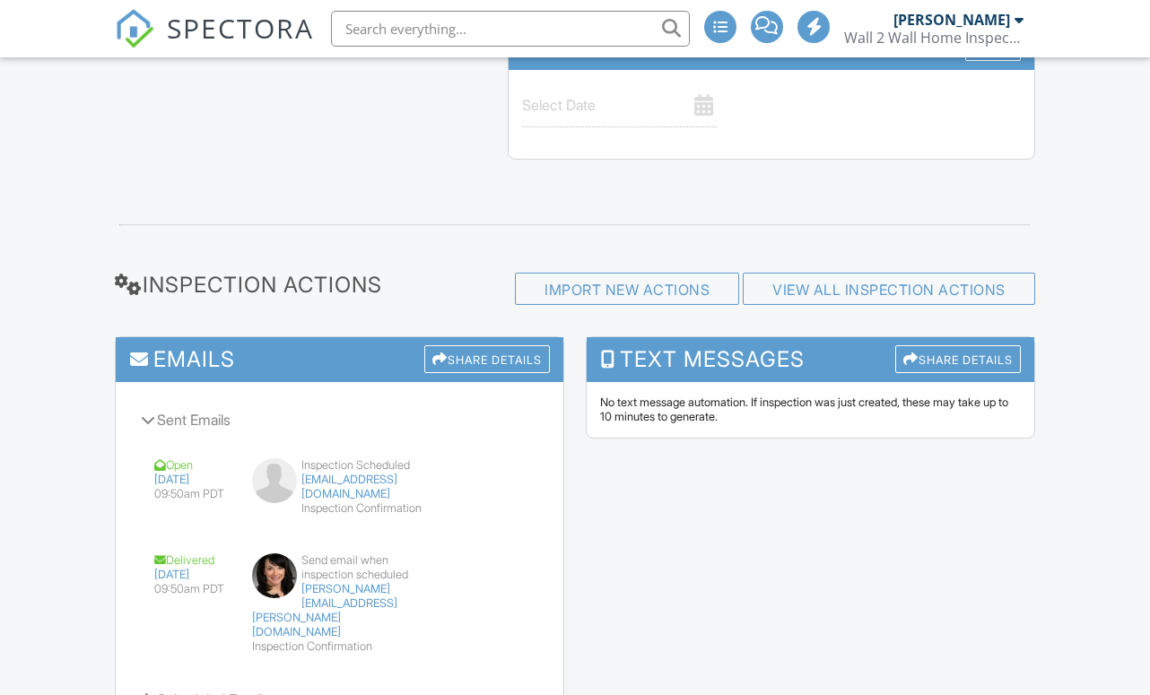
scroll to position [1785, 0]
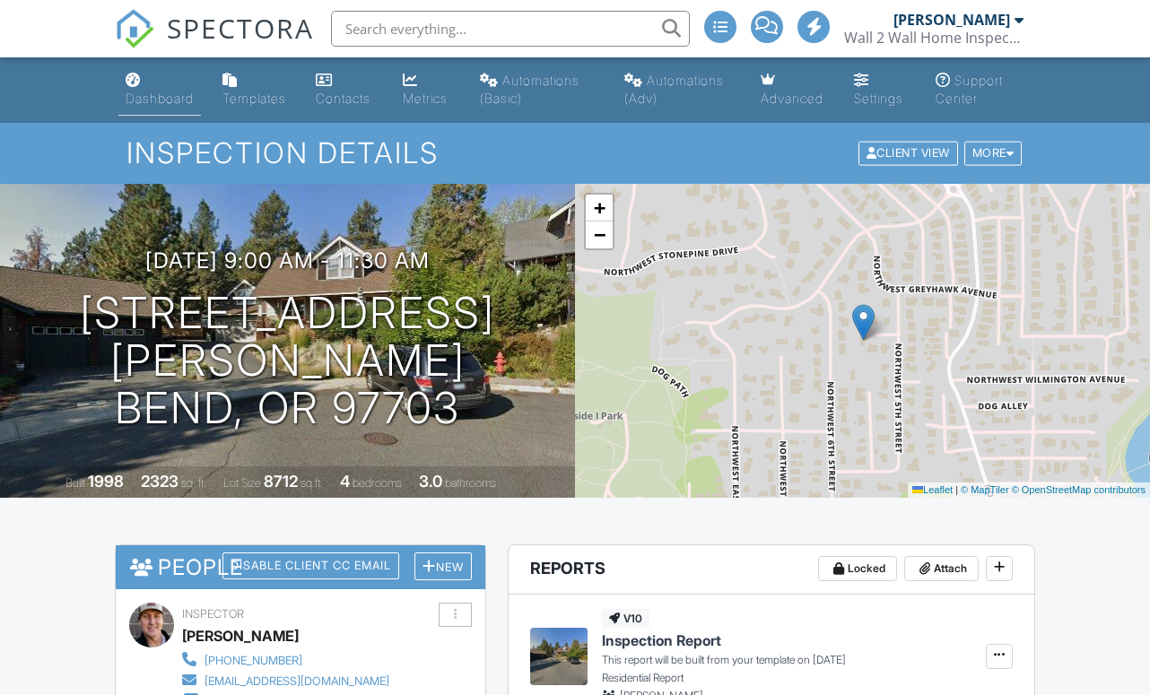
scroll to position [0, 0]
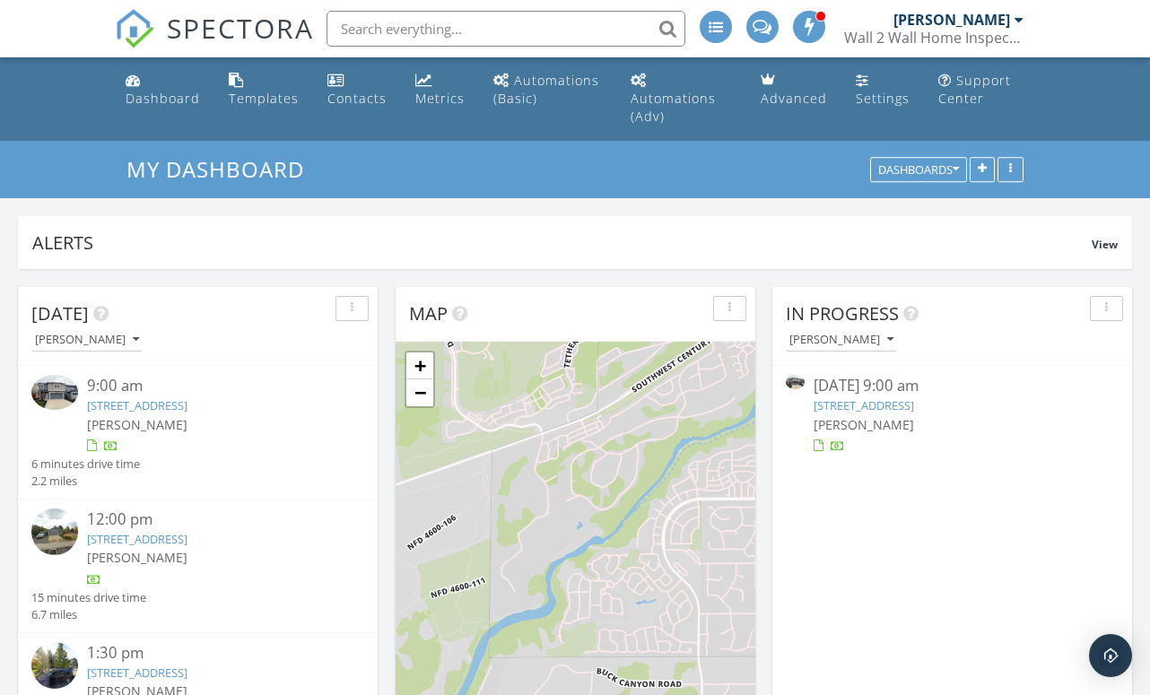
scroll to position [1633, 1150]
